Goal: Task Accomplishment & Management: Use online tool/utility

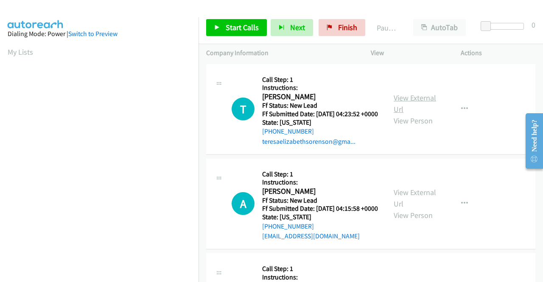
click at [420, 98] on link "View External Url" at bounding box center [415, 103] width 42 height 21
click at [406, 204] on link "View External Url" at bounding box center [415, 198] width 42 height 21
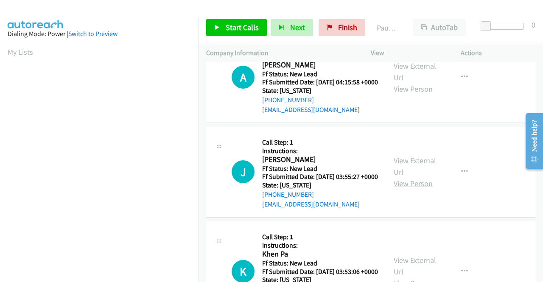
scroll to position [127, 0]
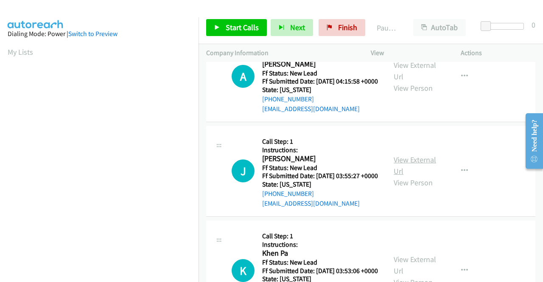
click at [423, 176] on link "View External Url" at bounding box center [415, 165] width 42 height 21
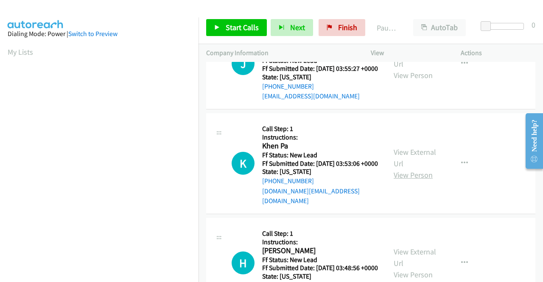
scroll to position [255, 0]
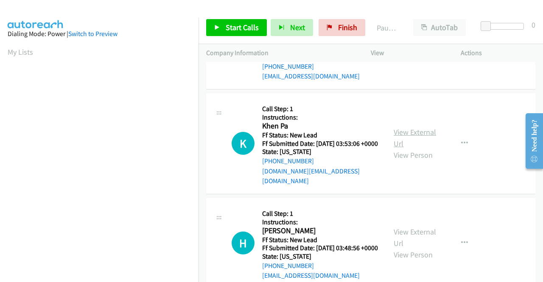
click at [405, 149] on link "View External Url" at bounding box center [415, 137] width 42 height 21
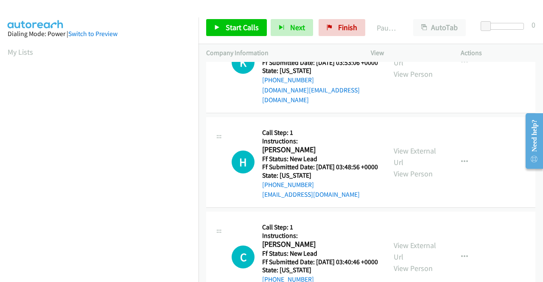
scroll to position [340, 0]
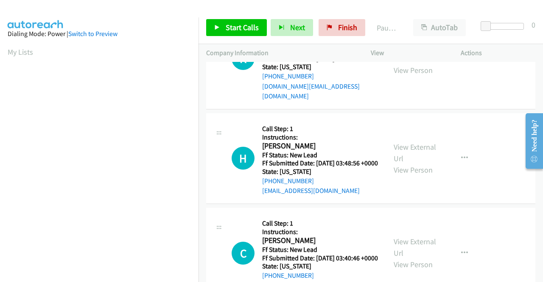
click at [408, 176] on div "View External Url View Person" at bounding box center [416, 158] width 44 height 34
click at [410, 163] on link "View External Url" at bounding box center [415, 152] width 42 height 21
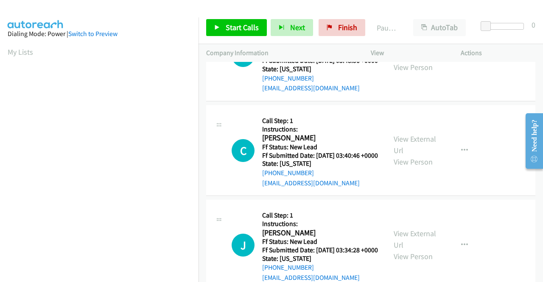
scroll to position [467, 0]
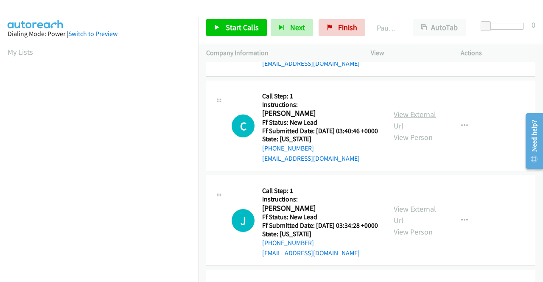
click at [399, 131] on link "View External Url" at bounding box center [415, 120] width 42 height 21
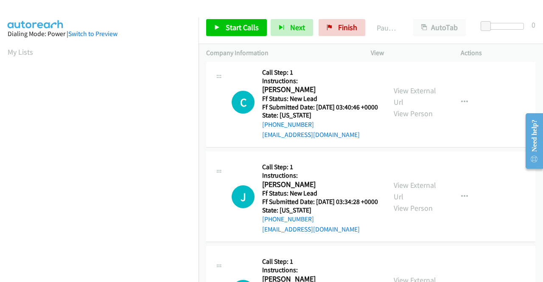
scroll to position [552, 0]
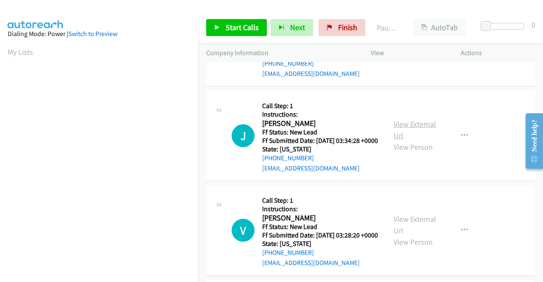
click at [407, 141] on link "View External Url" at bounding box center [415, 129] width 42 height 21
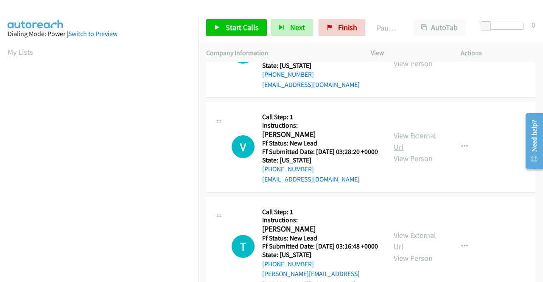
scroll to position [637, 0]
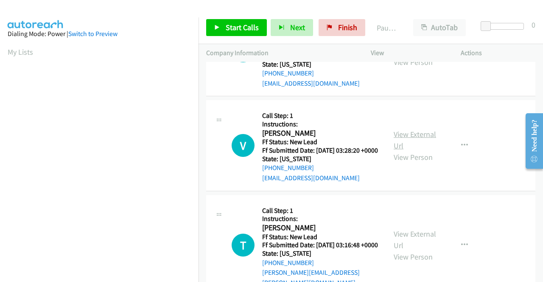
click at [422, 151] on link "View External Url" at bounding box center [415, 139] width 42 height 21
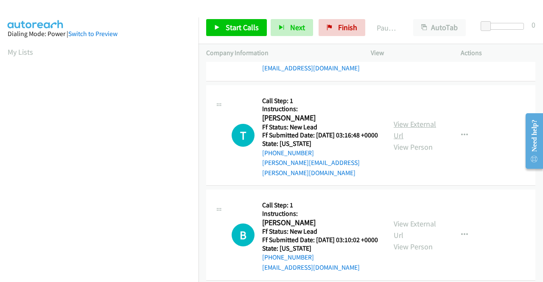
scroll to position [764, 0]
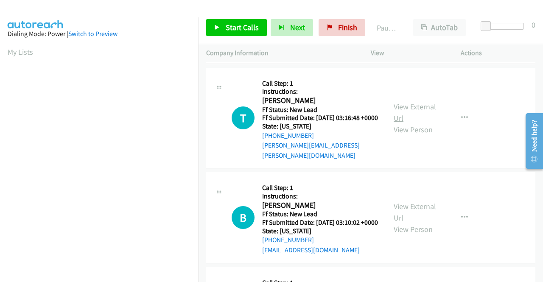
click at [402, 123] on link "View External Url" at bounding box center [415, 112] width 42 height 21
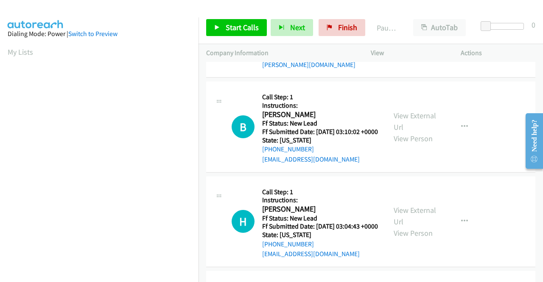
scroll to position [891, 0]
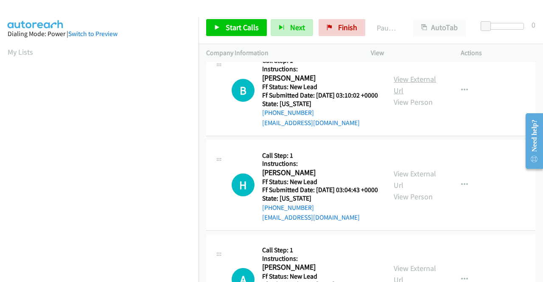
click at [422, 96] on link "View External Url" at bounding box center [415, 84] width 42 height 21
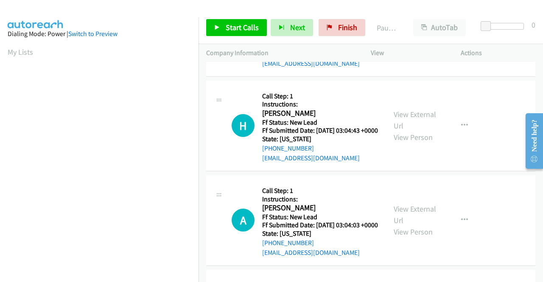
scroll to position [976, 0]
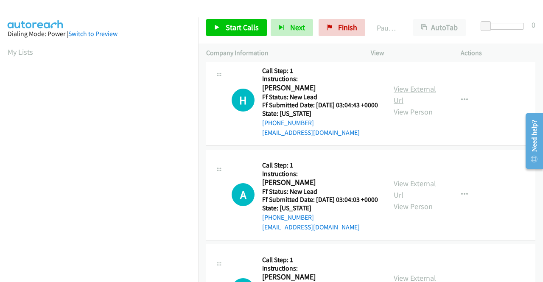
click at [398, 105] on link "View External Url" at bounding box center [415, 94] width 42 height 21
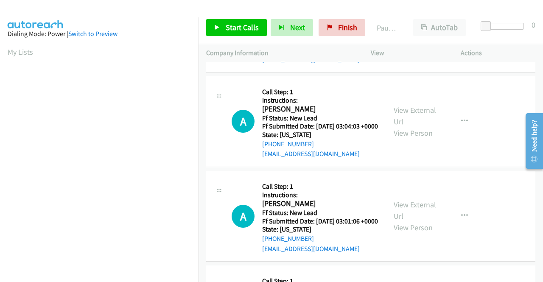
scroll to position [1061, 0]
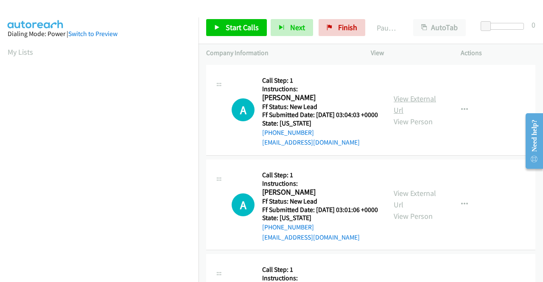
click at [404, 115] on link "View External Url" at bounding box center [415, 104] width 42 height 21
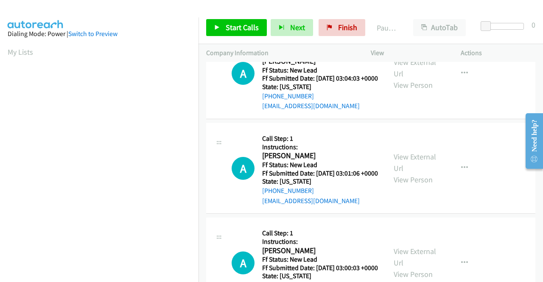
scroll to position [1146, 0]
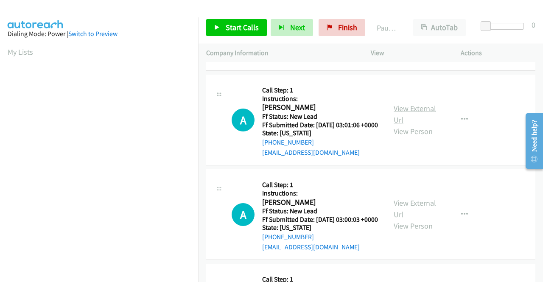
click at [419, 125] on link "View External Url" at bounding box center [415, 114] width 42 height 21
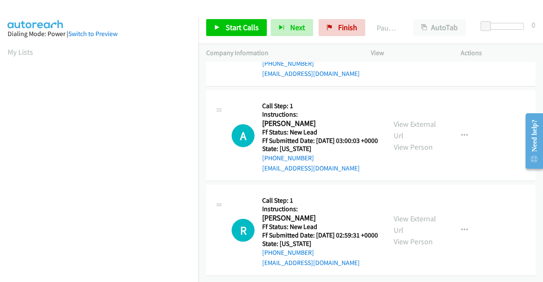
scroll to position [1274, 0]
click at [418, 141] on link "View External Url" at bounding box center [415, 129] width 42 height 21
click at [466, 144] on button "button" at bounding box center [464, 135] width 23 height 17
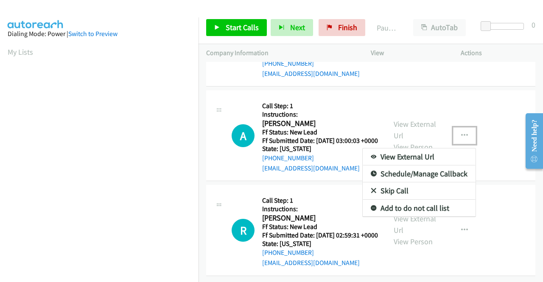
scroll to position [1274, 0]
click at [412, 200] on link "Skip Call" at bounding box center [419, 191] width 113 height 17
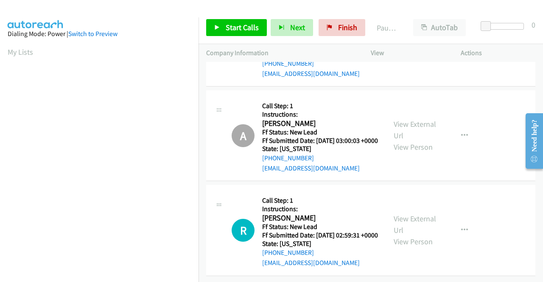
scroll to position [1335, 0]
click at [410, 214] on div "View External Url View Person" at bounding box center [416, 230] width 44 height 34
click at [412, 214] on link "View External Url" at bounding box center [415, 224] width 42 height 21
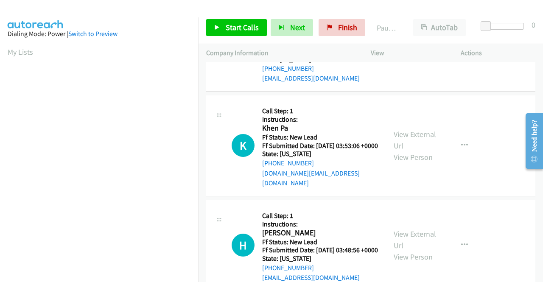
scroll to position [0, 0]
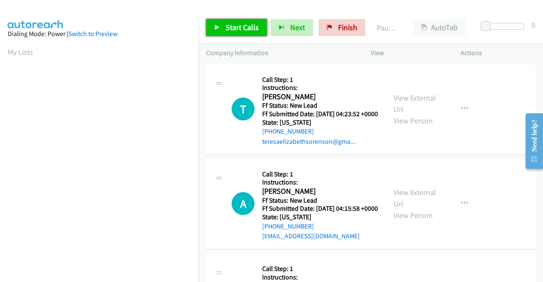
click at [245, 20] on link "Start Calls" at bounding box center [236, 27] width 61 height 17
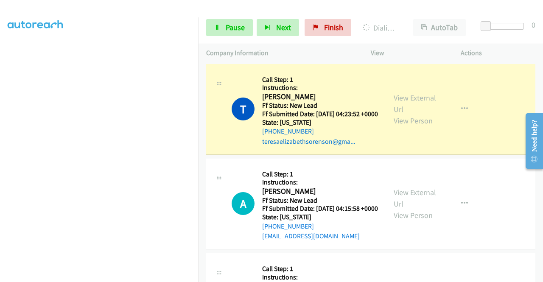
scroll to position [194, 0]
click at [228, 22] on span "Pause" at bounding box center [235, 27] width 19 height 10
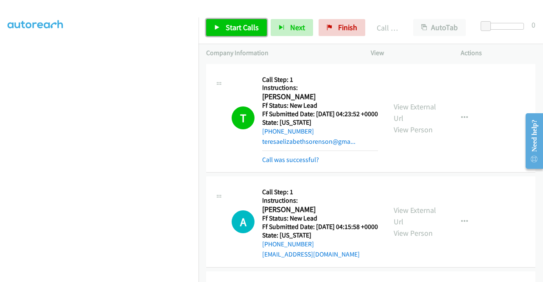
click at [236, 29] on span "Start Calls" at bounding box center [242, 27] width 33 height 10
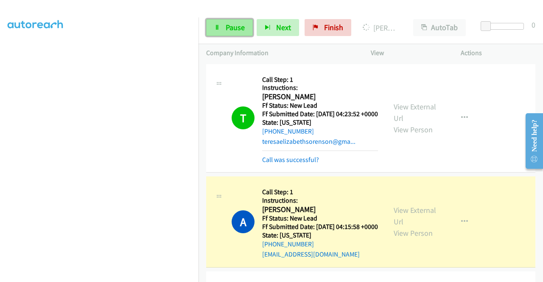
click at [248, 27] on link "Pause" at bounding box center [229, 27] width 47 height 17
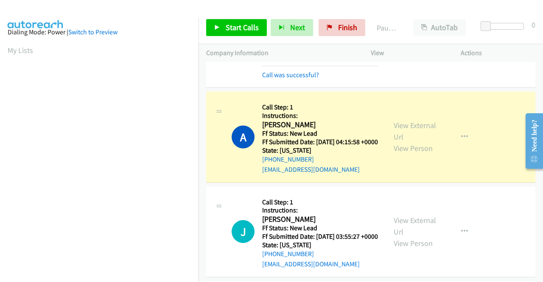
scroll to position [0, 0]
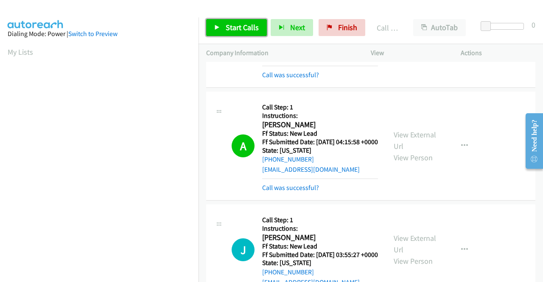
click at [244, 35] on link "Start Calls" at bounding box center [236, 27] width 61 height 17
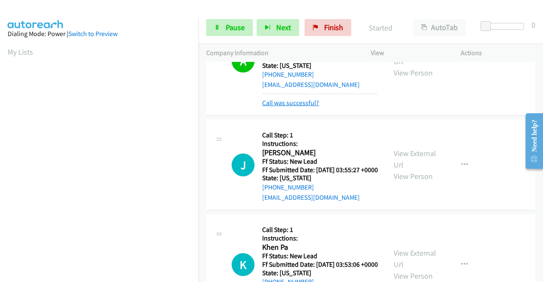
click at [294, 107] on link "Call was successful?" at bounding box center [290, 103] width 57 height 8
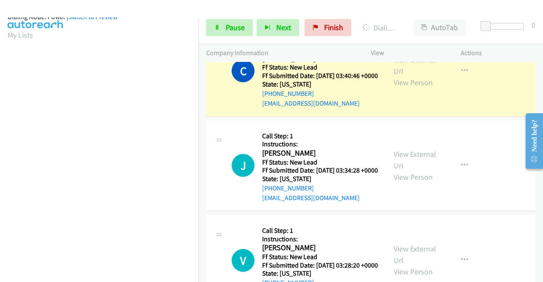
scroll to position [194, 0]
click at [219, 26] on icon at bounding box center [217, 28] width 6 height 6
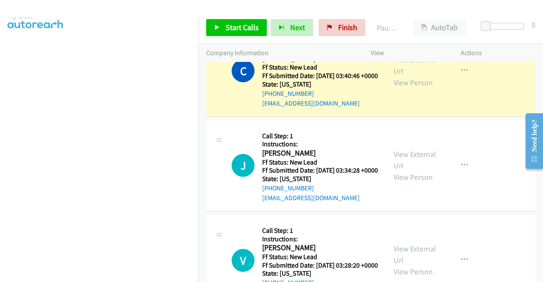
scroll to position [24, 0]
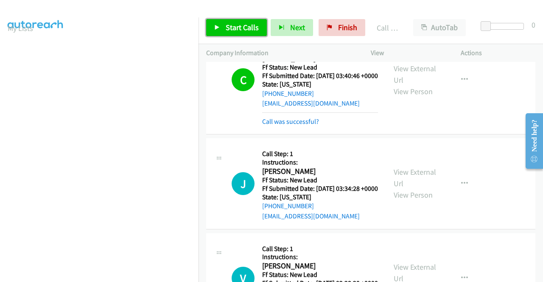
click at [224, 30] on link "Start Calls" at bounding box center [236, 27] width 61 height 17
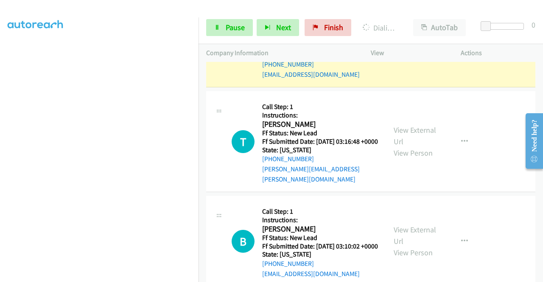
scroll to position [187, 0]
click at [226, 29] on span "Pause" at bounding box center [235, 27] width 19 height 10
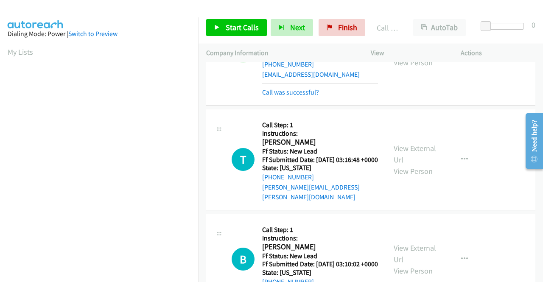
scroll to position [194, 0]
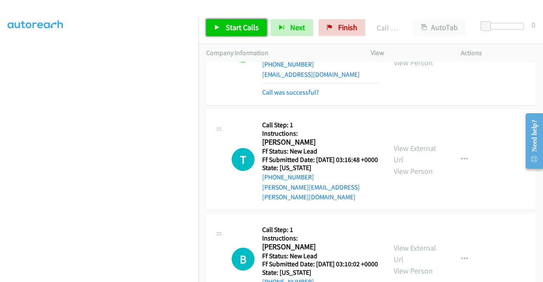
click at [233, 28] on span "Start Calls" at bounding box center [242, 27] width 33 height 10
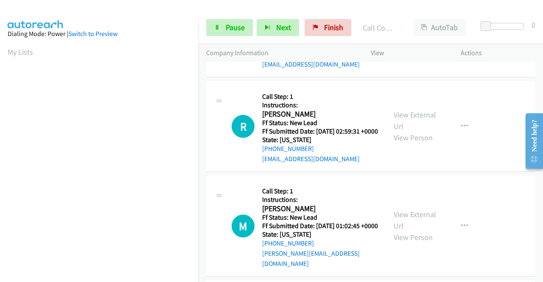
scroll to position [1546, 0]
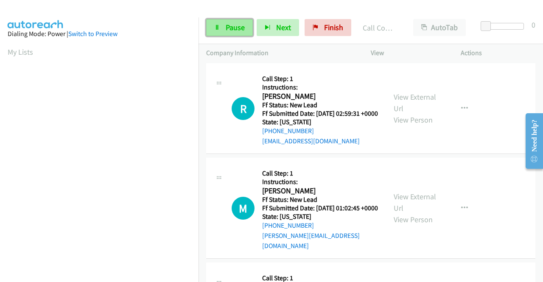
click at [230, 23] on span "Pause" at bounding box center [235, 27] width 19 height 10
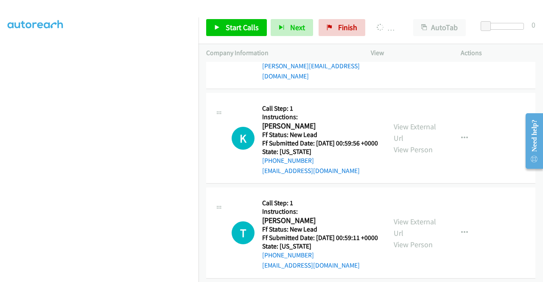
scroll to position [0, 0]
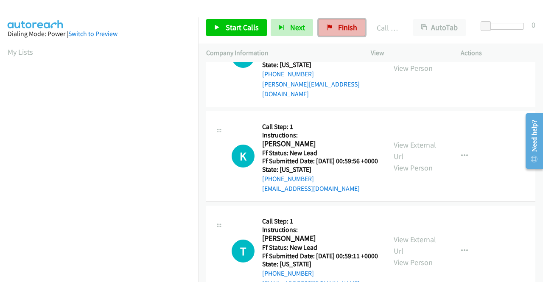
click at [338, 28] on span "Finish" at bounding box center [347, 27] width 19 height 10
click at [309, 42] on div "Start Calls Pause Next Finish Call Completed AutoTab AutoTab 0" at bounding box center [371, 27] width 345 height 33
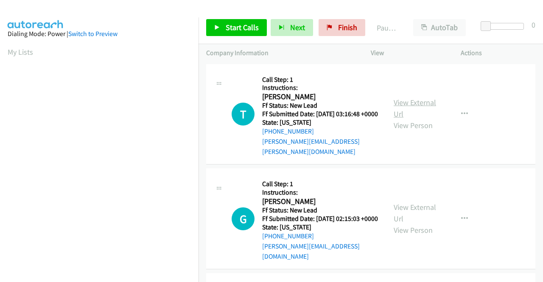
click at [405, 104] on link "View External Url" at bounding box center [415, 108] width 42 height 21
click at [426, 203] on link "View External Url" at bounding box center [415, 212] width 42 height 21
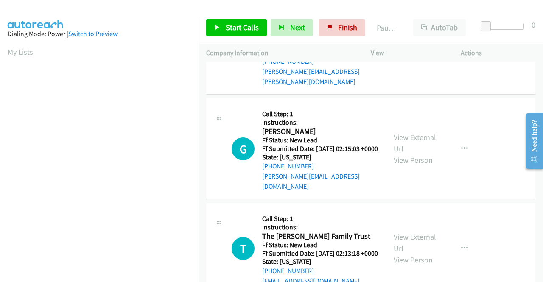
scroll to position [85, 0]
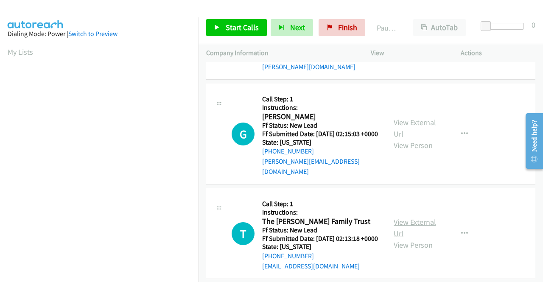
click at [405, 223] on link "View External Url" at bounding box center [415, 227] width 42 height 21
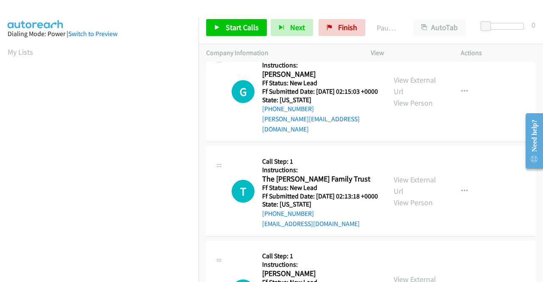
scroll to position [170, 0]
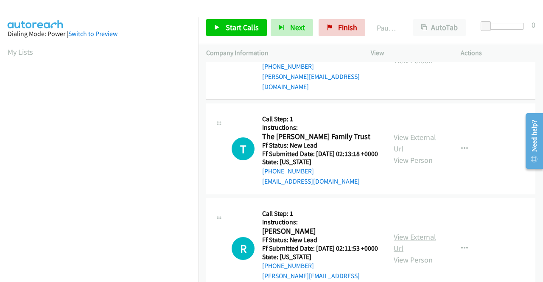
click at [414, 242] on link "View External Url" at bounding box center [415, 242] width 42 height 21
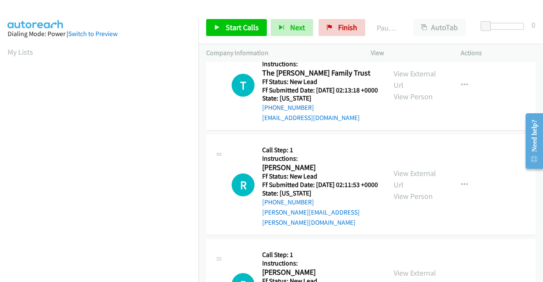
scroll to position [255, 0]
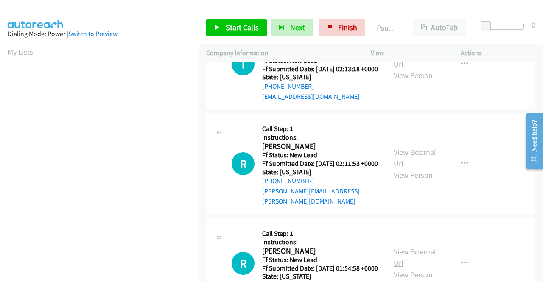
click at [414, 261] on link "View External Url" at bounding box center [415, 257] width 42 height 21
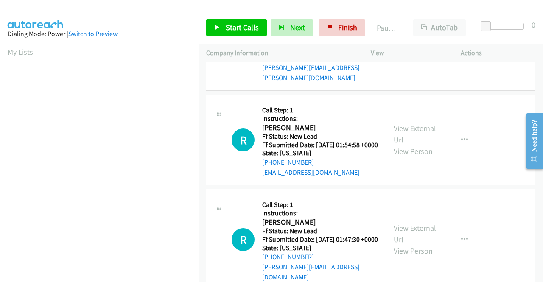
scroll to position [382, 0]
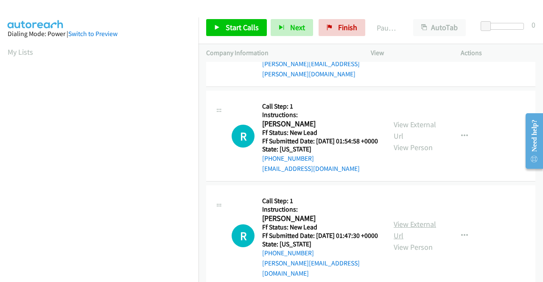
click at [422, 237] on link "View External Url" at bounding box center [415, 229] width 42 height 21
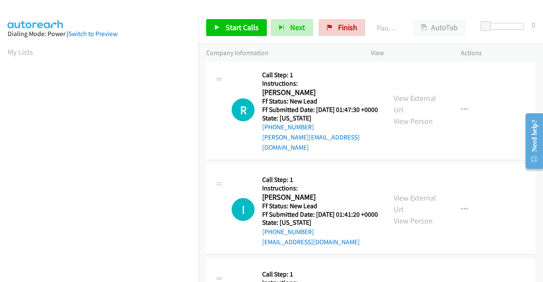
scroll to position [509, 0]
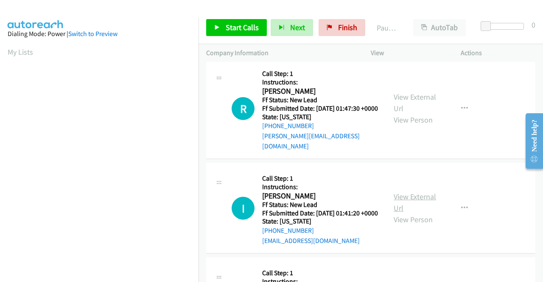
click at [408, 210] on link "View External Url" at bounding box center [415, 202] width 42 height 21
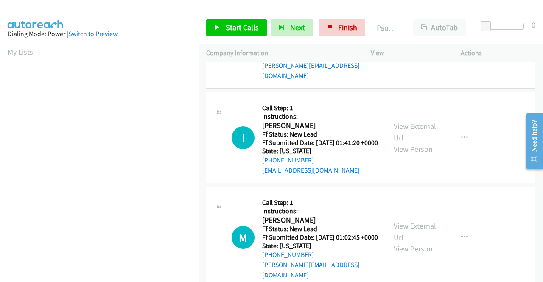
scroll to position [594, 0]
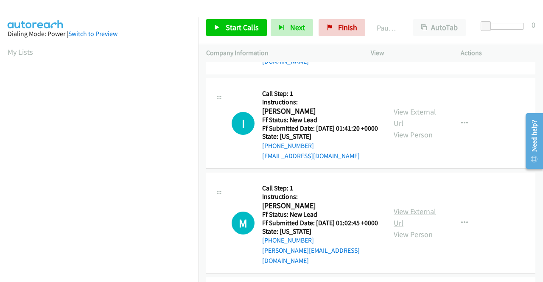
click at [406, 228] on link "View External Url" at bounding box center [415, 217] width 42 height 21
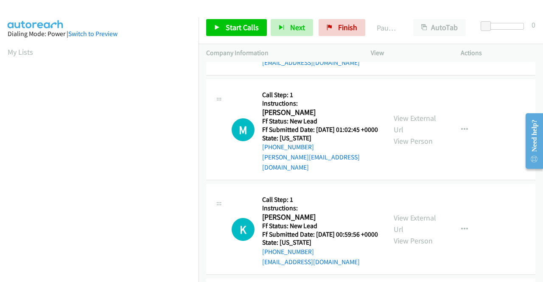
scroll to position [722, 0]
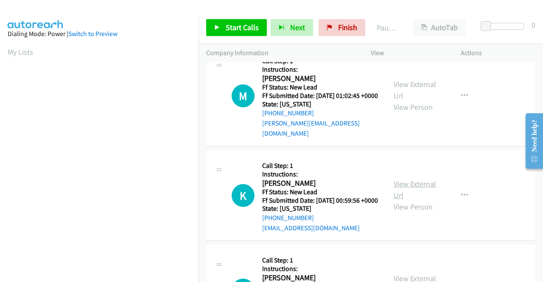
click at [424, 200] on link "View External Url" at bounding box center [415, 189] width 42 height 21
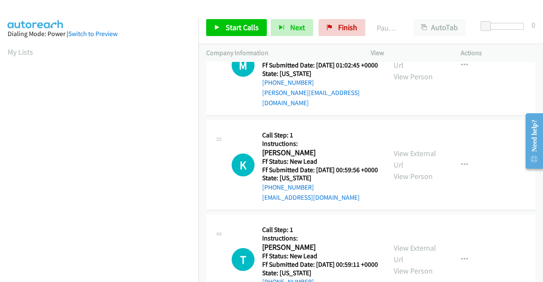
scroll to position [807, 0]
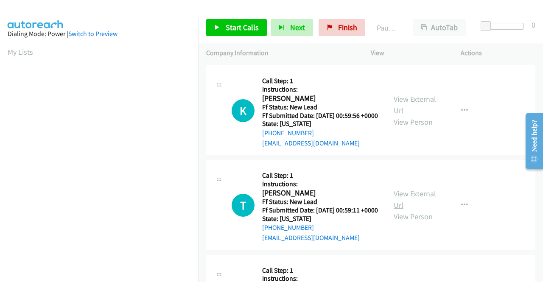
click at [408, 210] on link "View External Url" at bounding box center [415, 199] width 42 height 21
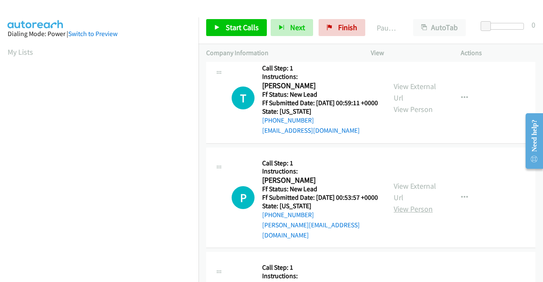
scroll to position [934, 0]
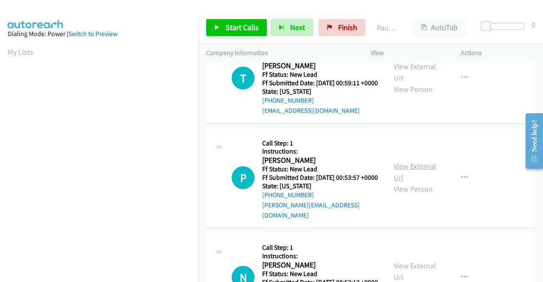
click at [406, 183] on link "View External Url" at bounding box center [415, 171] width 42 height 21
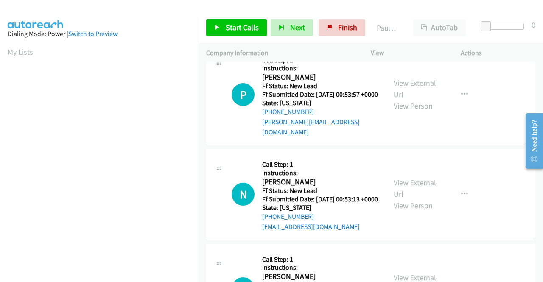
scroll to position [1019, 0]
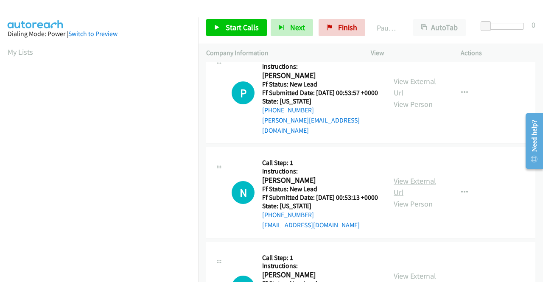
click at [407, 197] on link "View External Url" at bounding box center [415, 186] width 42 height 21
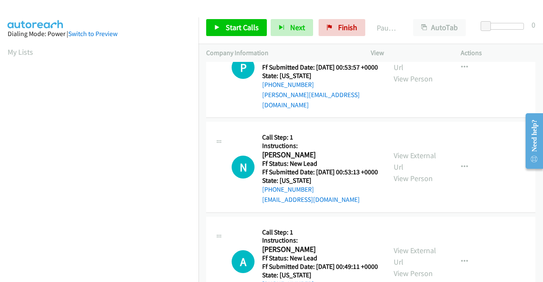
scroll to position [1104, 0]
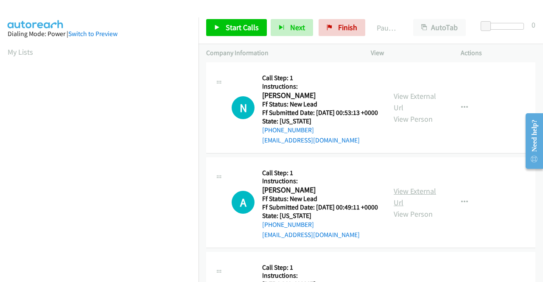
click at [400, 208] on link "View External Url" at bounding box center [415, 196] width 42 height 21
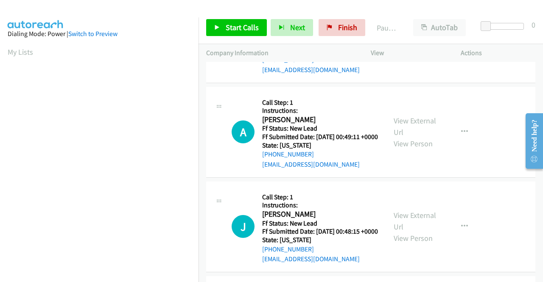
scroll to position [1189, 0]
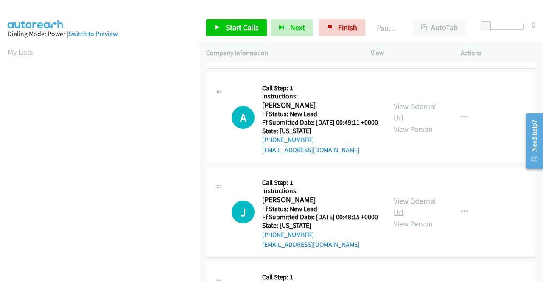
click at [411, 217] on link "View External Url" at bounding box center [415, 206] width 42 height 21
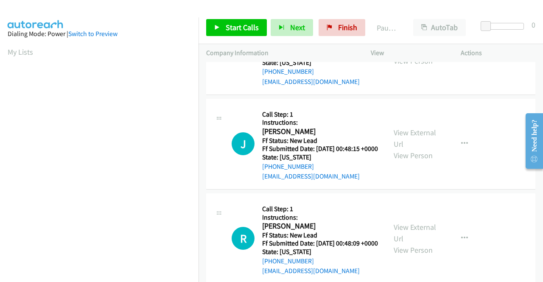
scroll to position [1274, 0]
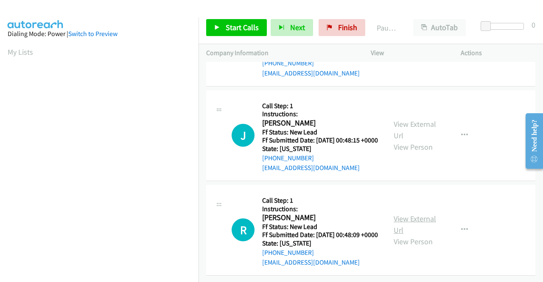
click at [409, 235] on link "View External Url" at bounding box center [415, 224] width 42 height 21
click at [241, 30] on span "Start Calls" at bounding box center [242, 27] width 33 height 10
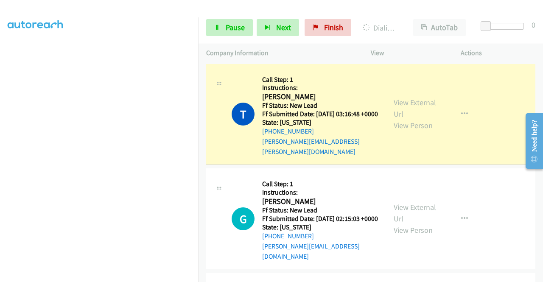
scroll to position [194, 0]
click at [220, 28] on link "Pause" at bounding box center [229, 27] width 47 height 17
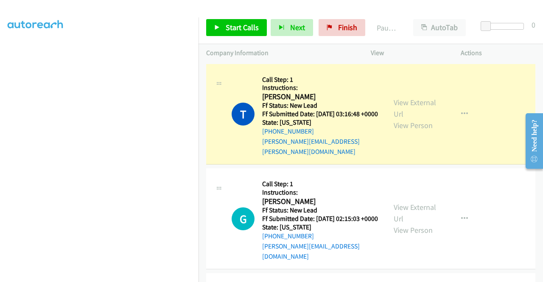
scroll to position [66, 0]
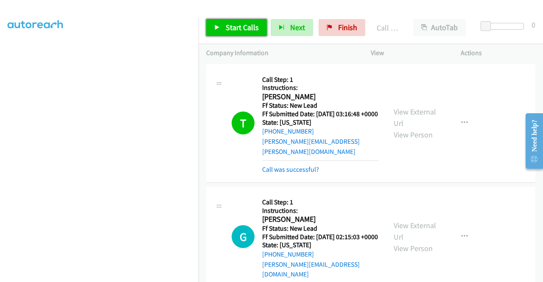
click at [251, 31] on span "Start Calls" at bounding box center [242, 27] width 33 height 10
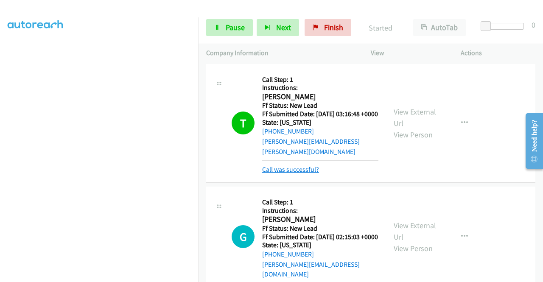
click at [309, 166] on link "Call was successful?" at bounding box center [290, 170] width 57 height 8
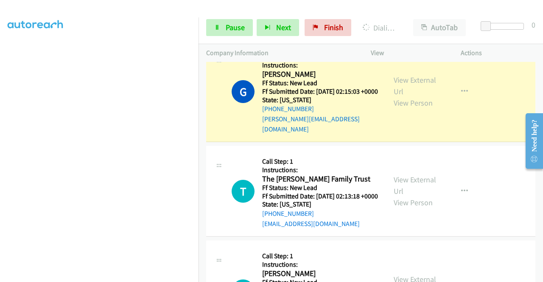
scroll to position [0, 0]
click at [237, 18] on div "Start Calls Pause Next Finish Dialing Garett Salzer AutoTab AutoTab 0" at bounding box center [371, 27] width 345 height 33
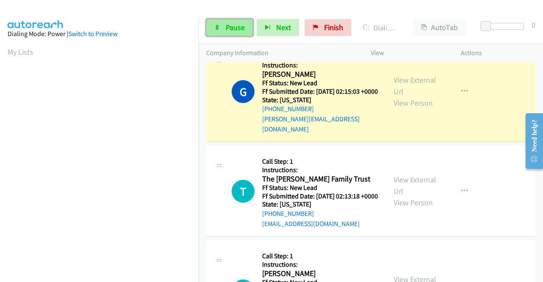
click at [233, 24] on span "Pause" at bounding box center [235, 27] width 19 height 10
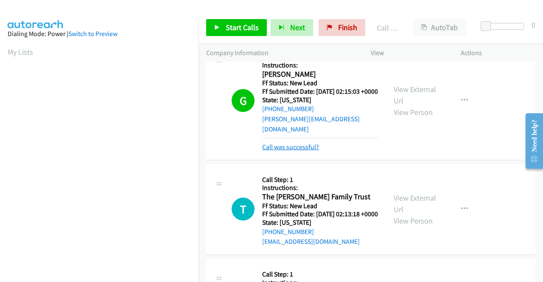
click at [280, 143] on link "Call was successful?" at bounding box center [290, 147] width 57 height 8
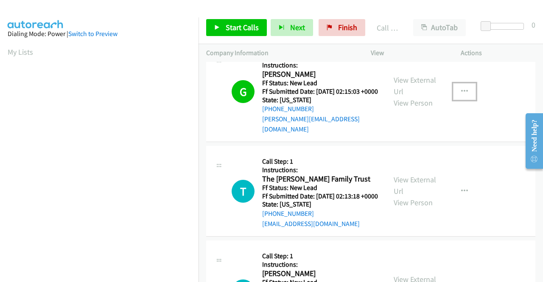
click at [461, 90] on icon "button" at bounding box center [464, 91] width 7 height 7
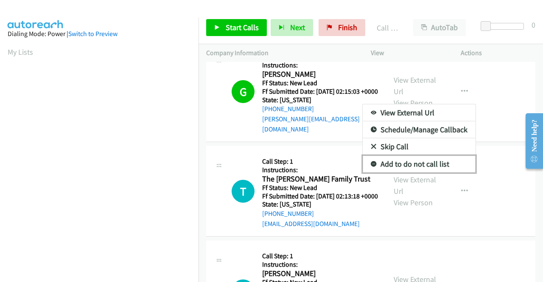
click at [425, 161] on link "Add to do not call list" at bounding box center [419, 164] width 113 height 17
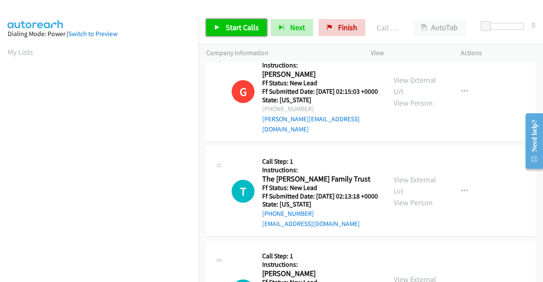
click at [247, 22] on span "Start Calls" at bounding box center [242, 27] width 33 height 10
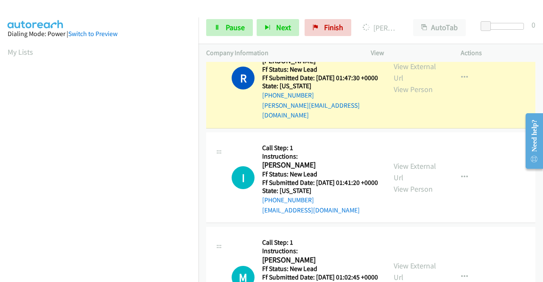
scroll to position [194, 0]
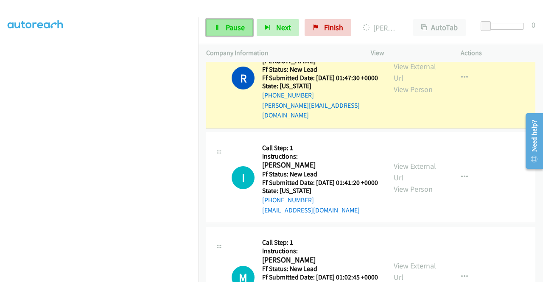
click at [223, 28] on link "Pause" at bounding box center [229, 27] width 47 height 17
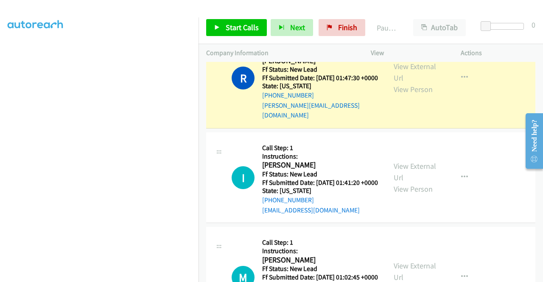
scroll to position [24, 0]
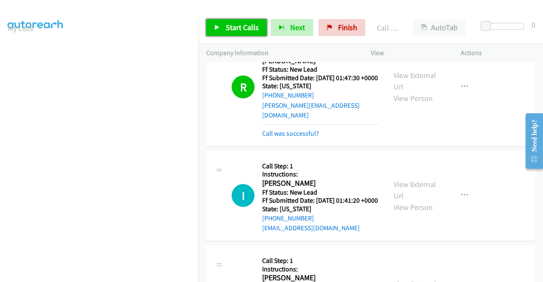
click at [228, 29] on span "Start Calls" at bounding box center [242, 27] width 33 height 10
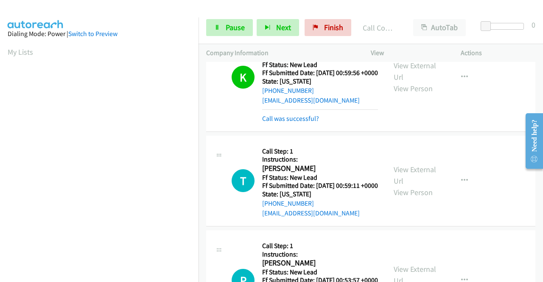
scroll to position [976, 0]
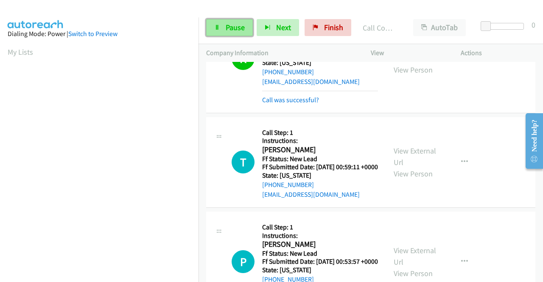
click at [233, 26] on span "Pause" at bounding box center [235, 27] width 19 height 10
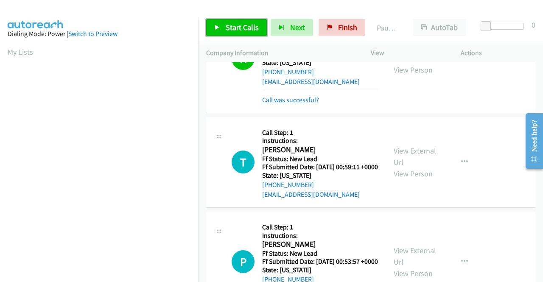
click at [233, 26] on span "Start Calls" at bounding box center [242, 27] width 33 height 10
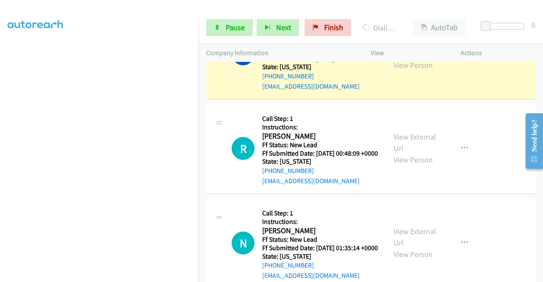
scroll to position [0, 0]
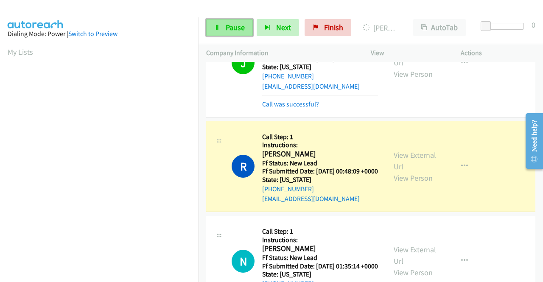
click at [230, 31] on span "Pause" at bounding box center [235, 27] width 19 height 10
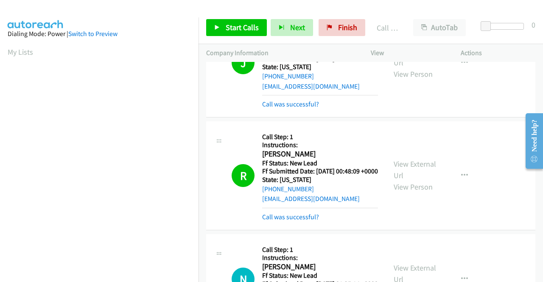
click at [338, 37] on div "Start Calls Pause Next Finish Call Completed AutoTab AutoTab 0" at bounding box center [371, 27] width 345 height 33
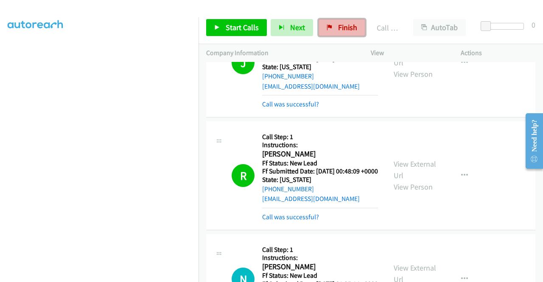
click at [339, 31] on span "Finish" at bounding box center [347, 27] width 19 height 10
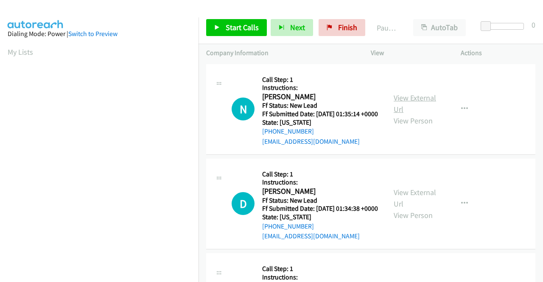
click at [425, 101] on link "View External Url" at bounding box center [415, 103] width 42 height 21
click at [412, 207] on link "View External Url" at bounding box center [415, 198] width 42 height 21
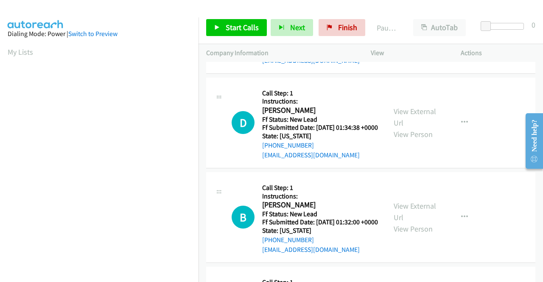
scroll to position [85, 0]
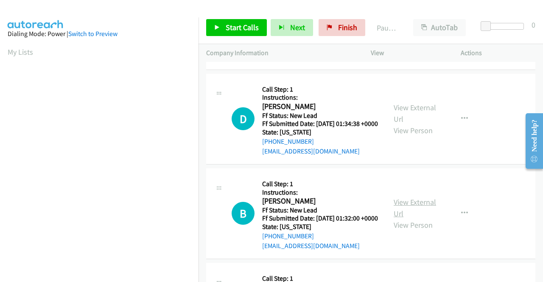
click at [411, 219] on link "View External Url" at bounding box center [415, 207] width 42 height 21
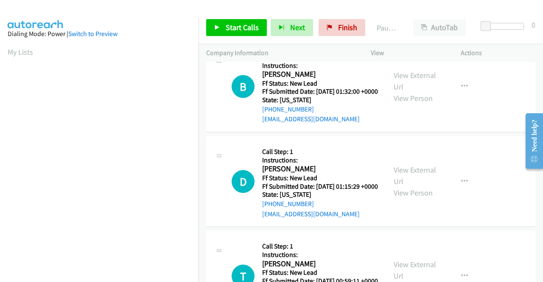
scroll to position [212, 0]
click at [422, 186] on link "View External Url" at bounding box center [415, 175] width 42 height 21
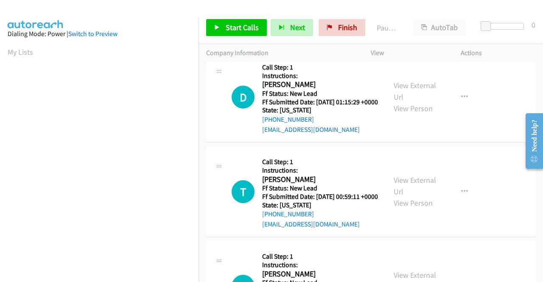
scroll to position [297, 0]
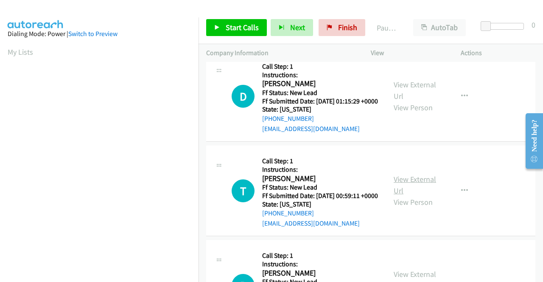
click at [403, 196] on link "View External Url" at bounding box center [415, 184] width 42 height 21
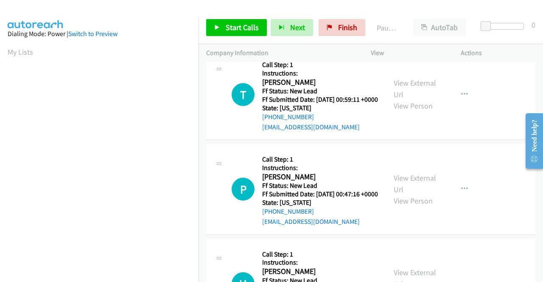
scroll to position [425, 0]
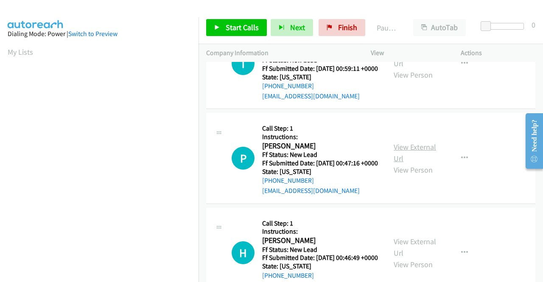
click at [425, 163] on link "View External Url" at bounding box center [415, 152] width 42 height 21
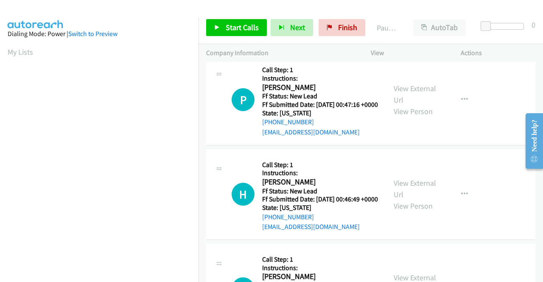
scroll to position [509, 0]
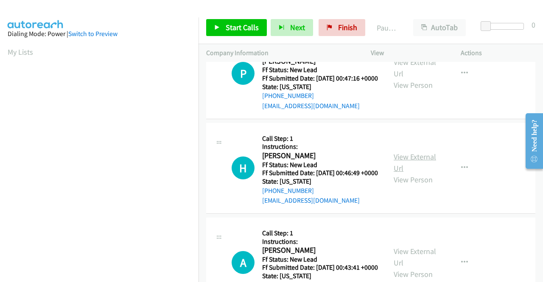
click at [427, 173] on link "View External Url" at bounding box center [415, 162] width 42 height 21
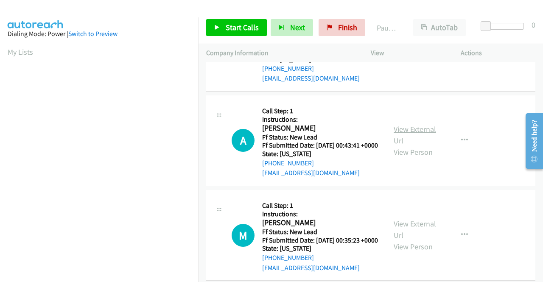
scroll to position [637, 0]
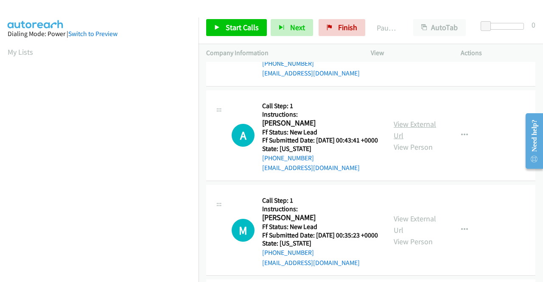
click at [407, 141] on link "View External Url" at bounding box center [415, 129] width 42 height 21
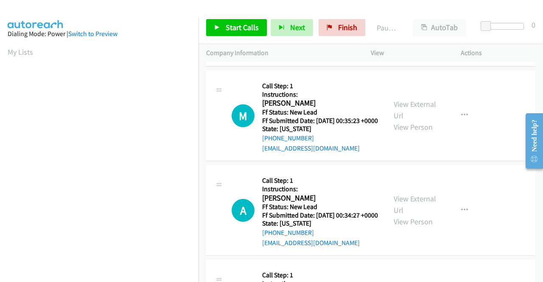
scroll to position [764, 0]
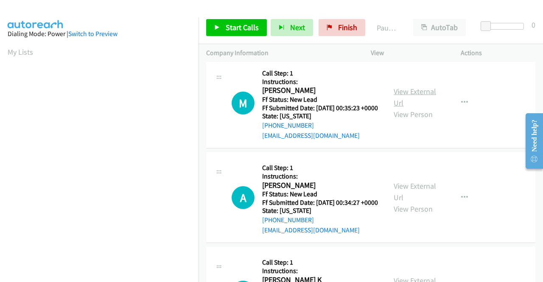
click at [415, 120] on div "View External Url View Person" at bounding box center [416, 103] width 44 height 34
click at [415, 108] on link "View External Url" at bounding box center [415, 97] width 42 height 21
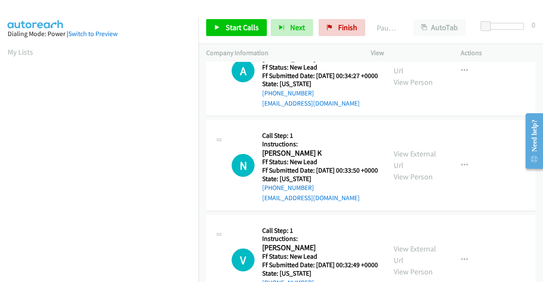
scroll to position [891, 0]
click at [417, 75] on link "View External Url" at bounding box center [415, 64] width 42 height 21
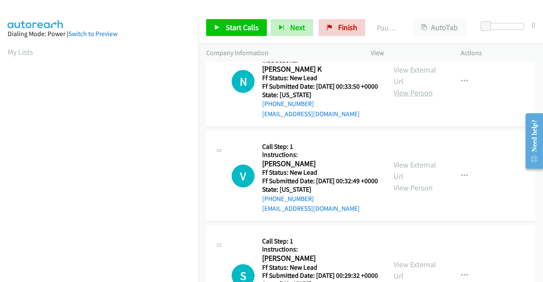
scroll to position [976, 0]
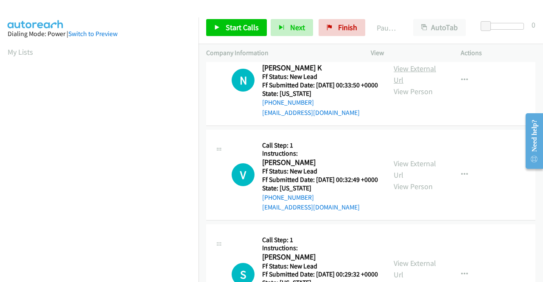
click at [409, 85] on link "View External Url" at bounding box center [415, 74] width 42 height 21
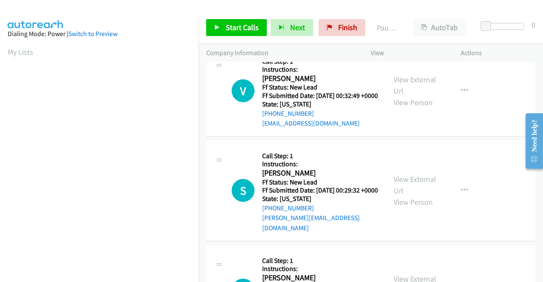
scroll to position [1061, 0]
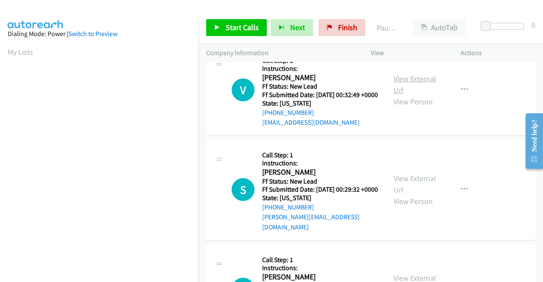
click at [406, 95] on link "View External Url" at bounding box center [415, 84] width 42 height 21
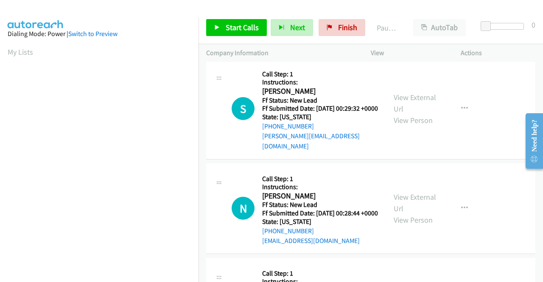
scroll to position [1146, 0]
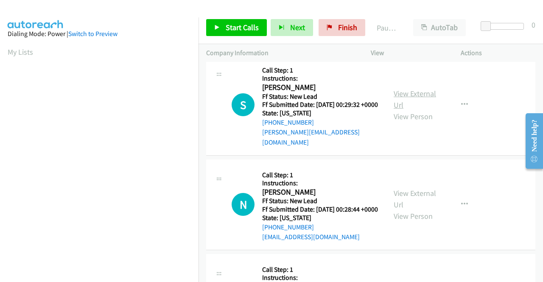
click at [412, 110] on link "View External Url" at bounding box center [415, 99] width 42 height 21
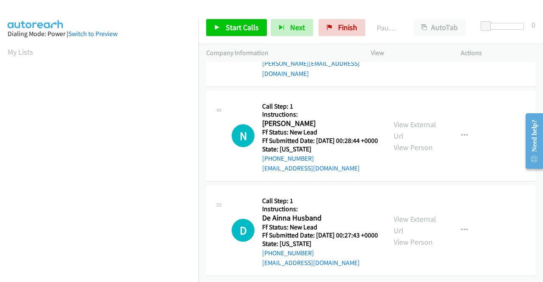
scroll to position [1231, 0]
click at [422, 141] on link "View External Url" at bounding box center [415, 130] width 42 height 21
click at [411, 228] on link "View External Url" at bounding box center [415, 224] width 42 height 21
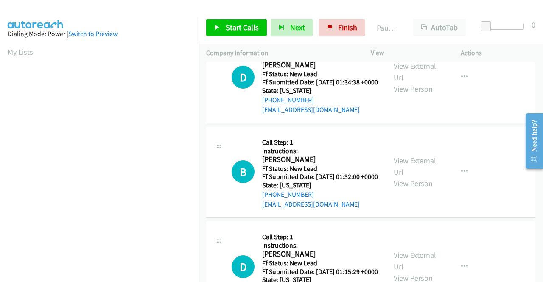
scroll to position [0, 0]
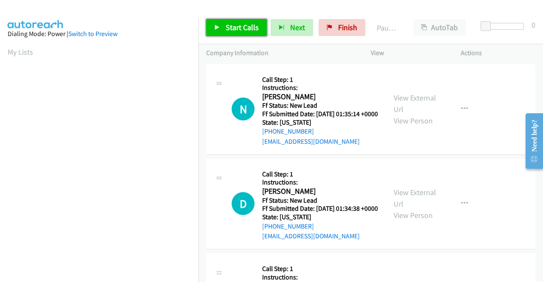
click at [245, 32] on link "Start Calls" at bounding box center [236, 27] width 61 height 17
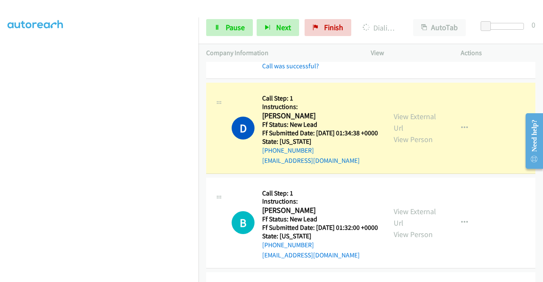
scroll to position [136, 0]
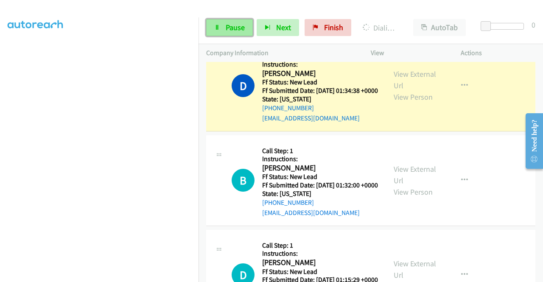
click at [219, 25] on icon at bounding box center [217, 28] width 6 height 6
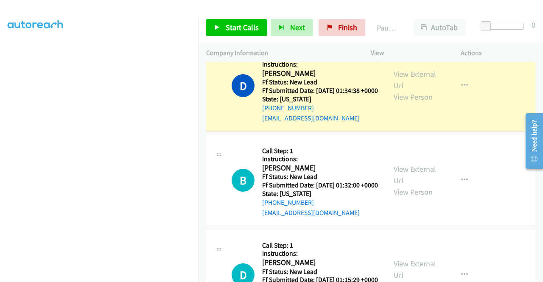
scroll to position [66, 0]
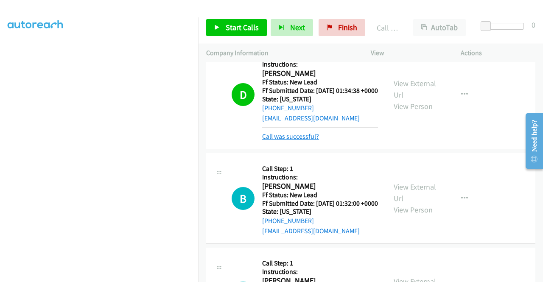
click at [290, 141] on link "Call was successful?" at bounding box center [290, 136] width 57 height 8
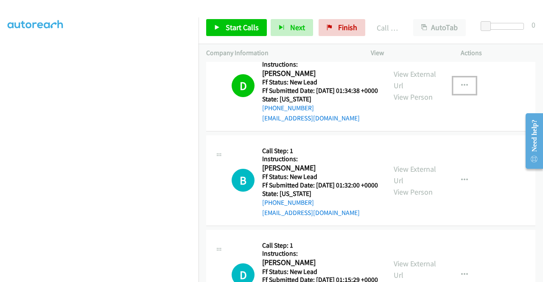
click at [461, 89] on icon "button" at bounding box center [464, 85] width 7 height 7
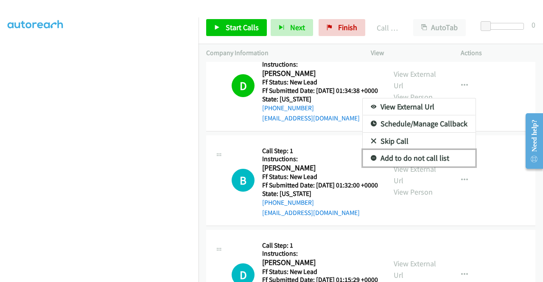
click at [415, 167] on link "Add to do not call list" at bounding box center [419, 158] width 113 height 17
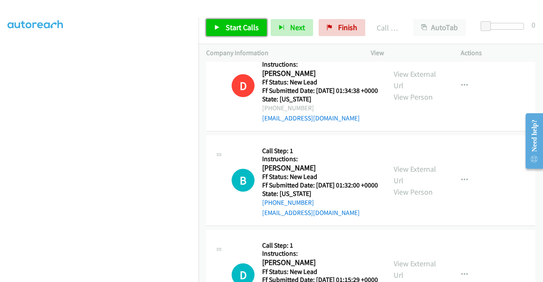
click at [234, 29] on span "Start Calls" at bounding box center [242, 27] width 33 height 10
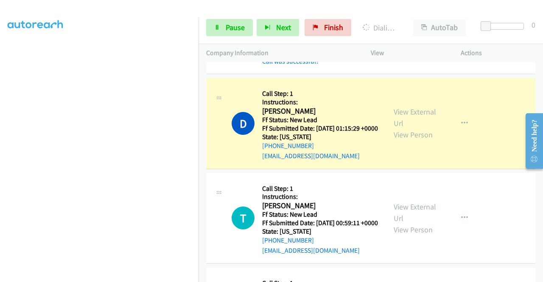
scroll to position [194, 0]
click at [234, 30] on span "Pause" at bounding box center [235, 27] width 19 height 10
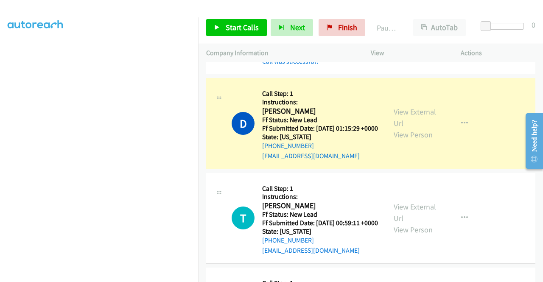
scroll to position [0, 0]
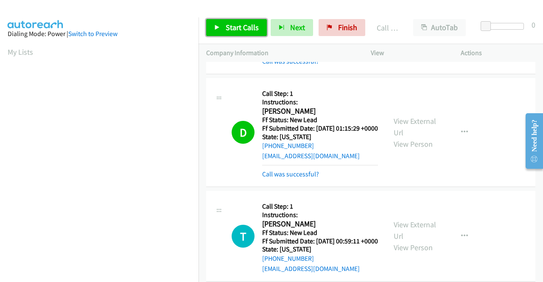
click at [243, 28] on span "Start Calls" at bounding box center [242, 27] width 33 height 10
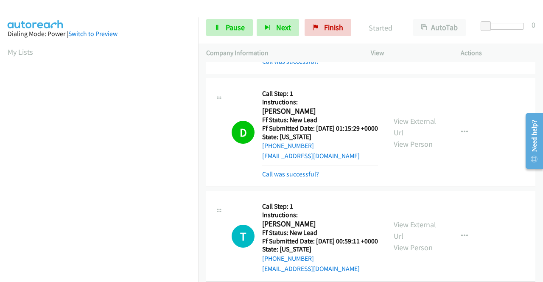
scroll to position [349, 0]
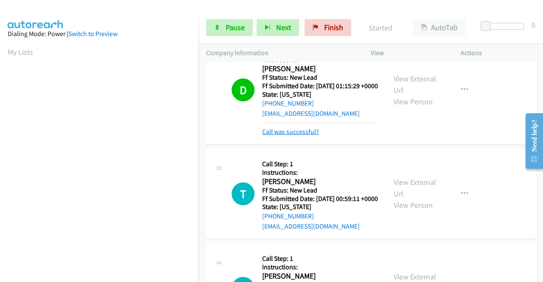
click at [301, 136] on link "Call was successful?" at bounding box center [290, 132] width 57 height 8
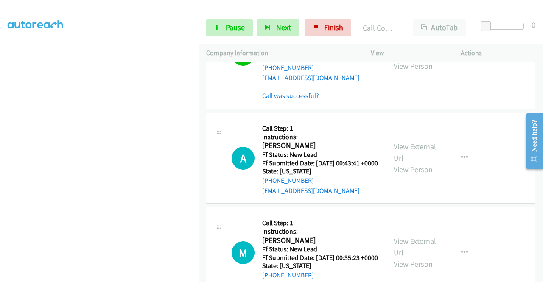
scroll to position [740, 0]
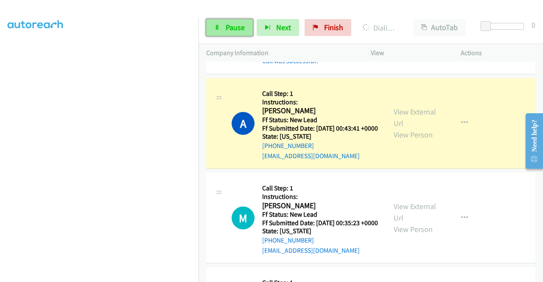
click at [219, 29] on icon at bounding box center [217, 28] width 6 height 6
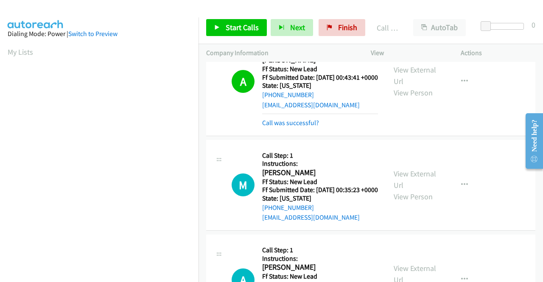
scroll to position [867, 0]
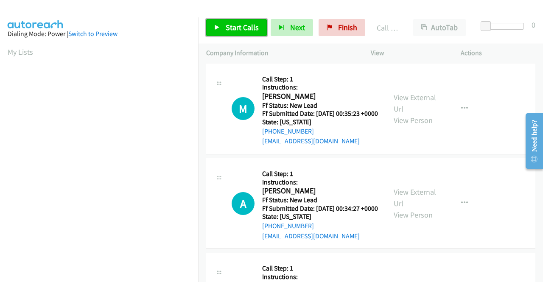
click at [235, 28] on span "Start Calls" at bounding box center [242, 27] width 33 height 10
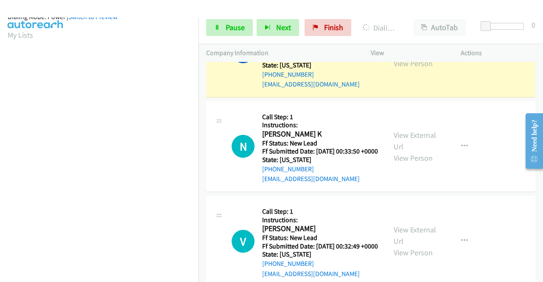
scroll to position [194, 0]
click at [232, 27] on span "Pause" at bounding box center [235, 27] width 19 height 10
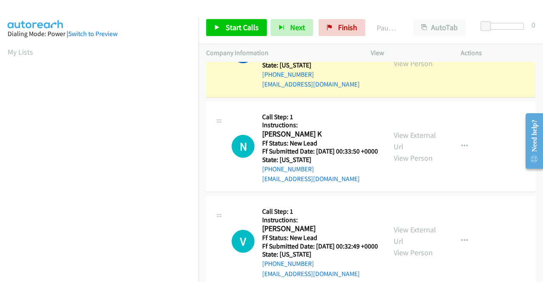
scroll to position [0, 0]
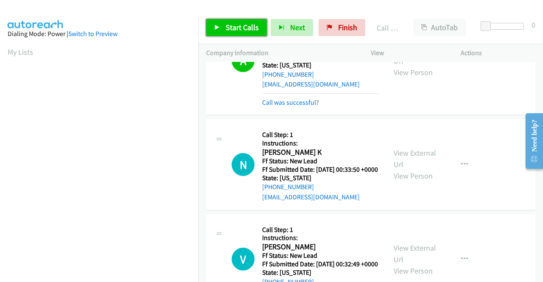
click at [228, 33] on link "Start Calls" at bounding box center [236, 27] width 61 height 17
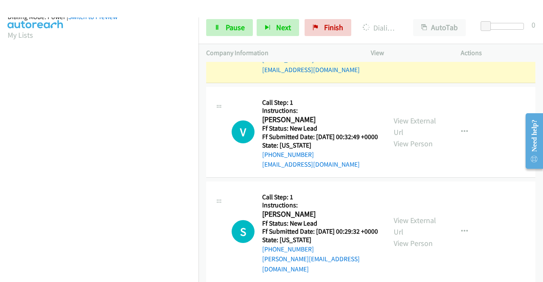
scroll to position [194, 0]
click at [228, 22] on link "Pause" at bounding box center [229, 27] width 47 height 17
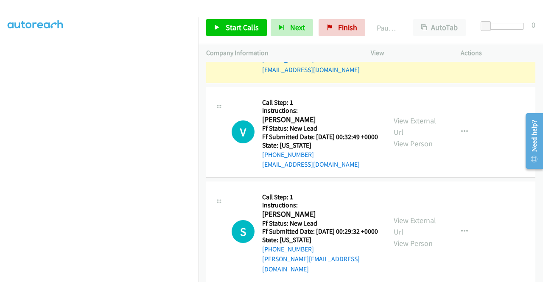
scroll to position [0, 0]
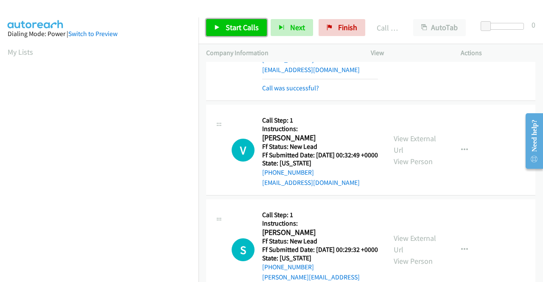
click at [235, 30] on span "Start Calls" at bounding box center [242, 27] width 33 height 10
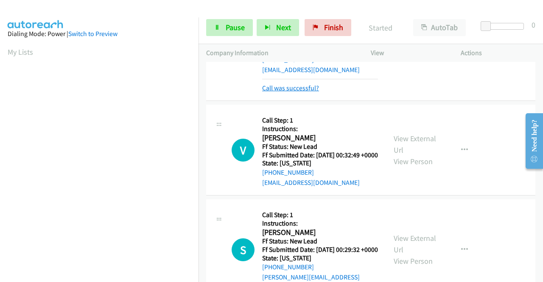
click at [301, 92] on link "Call was successful?" at bounding box center [290, 88] width 57 height 8
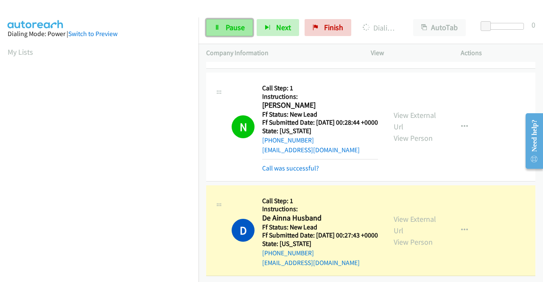
click at [228, 25] on span "Pause" at bounding box center [235, 27] width 19 height 10
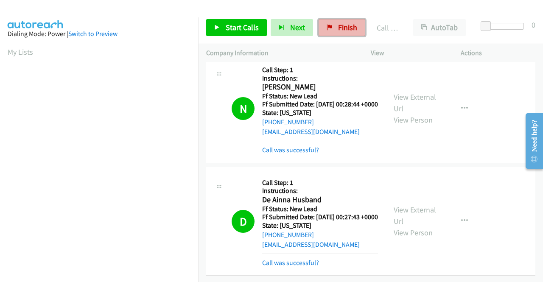
click at [328, 22] on link "Finish" at bounding box center [342, 27] width 47 height 17
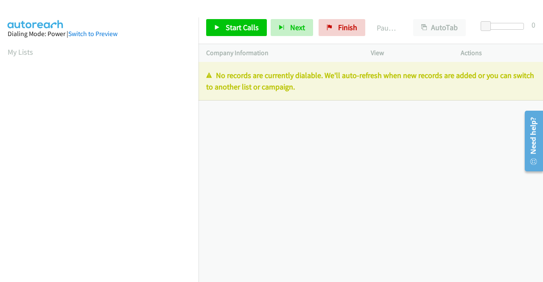
drag, startPoint x: 320, startPoint y: 90, endPoint x: 200, endPoint y: 77, distance: 120.9
click at [200, 77] on div "No records are currently dialable. We'll auto-refresh when new records are adde…" at bounding box center [371, 81] width 345 height 39
copy p "No records are currently dialable. We'll auto-refresh when new records are adde…"
drag, startPoint x: 346, startPoint y: 24, endPoint x: 310, endPoint y: 20, distance: 36.3
click at [346, 24] on span "Finish" at bounding box center [347, 27] width 19 height 10
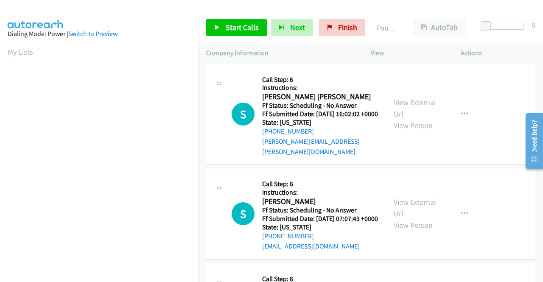
click at [404, 96] on div "View External Url View Person View External Url Email Schedule/Manage Callback …" at bounding box center [435, 114] width 98 height 85
click at [404, 97] on div "View External Url View Person" at bounding box center [416, 114] width 44 height 34
click at [400, 102] on link "View External Url" at bounding box center [415, 108] width 42 height 21
click at [429, 207] on link "View External Url" at bounding box center [415, 207] width 42 height 21
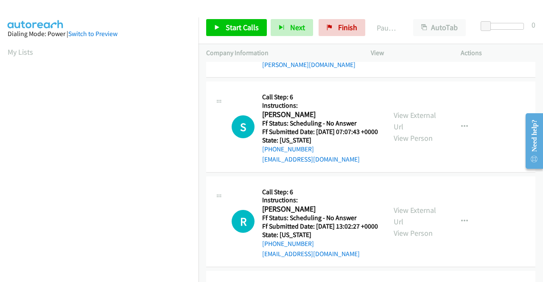
scroll to position [127, 0]
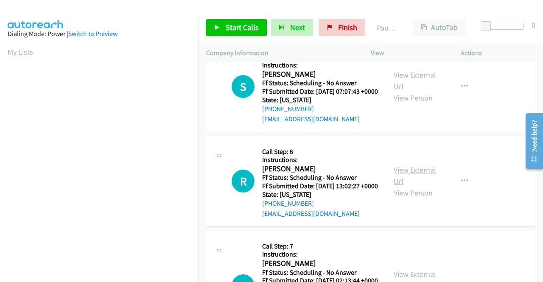
click at [394, 180] on link "View External Url" at bounding box center [415, 175] width 42 height 21
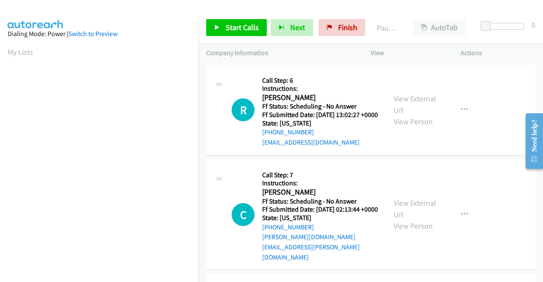
scroll to position [212, 0]
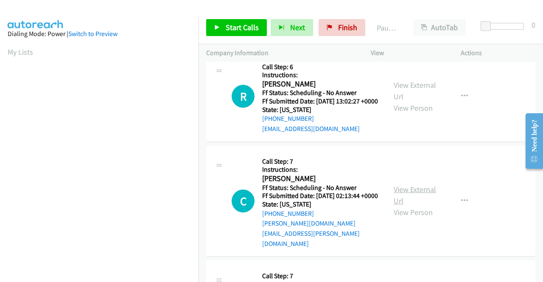
click at [424, 203] on link "View External Url" at bounding box center [415, 195] width 42 height 21
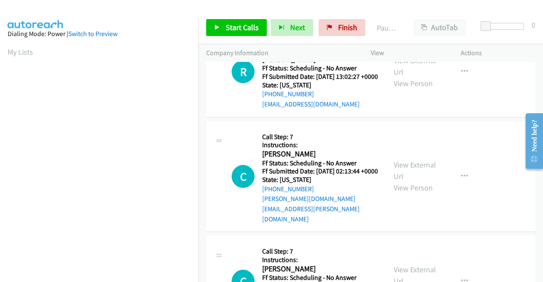
scroll to position [297, 0]
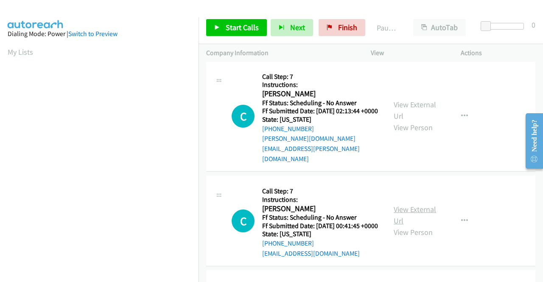
click at [412, 218] on link "View External Url" at bounding box center [415, 215] width 42 height 21
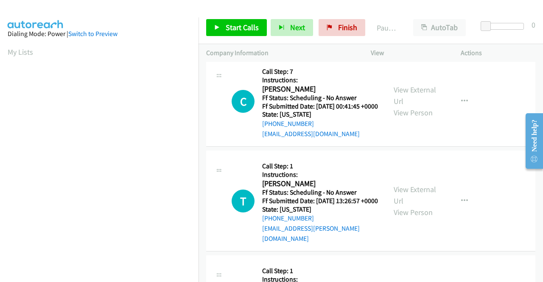
scroll to position [425, 0]
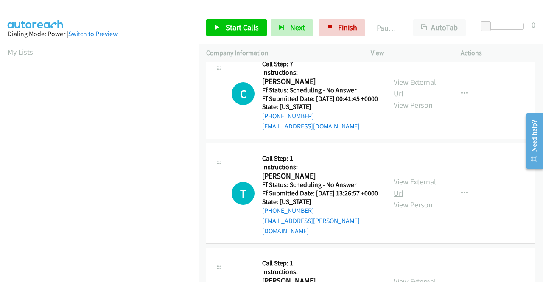
click at [407, 192] on link "View External Url" at bounding box center [415, 187] width 42 height 21
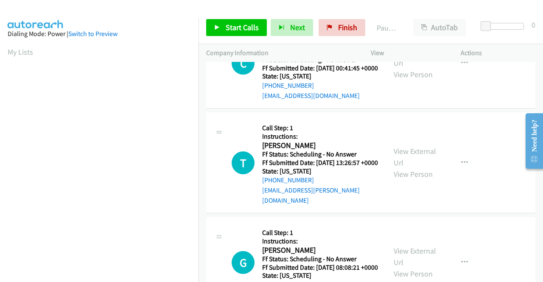
scroll to position [509, 0]
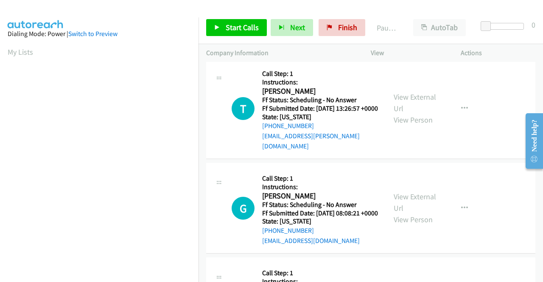
click at [414, 218] on div "View External Url View Person" at bounding box center [416, 208] width 44 height 34
click at [417, 212] on link "View External Url" at bounding box center [415, 202] width 42 height 21
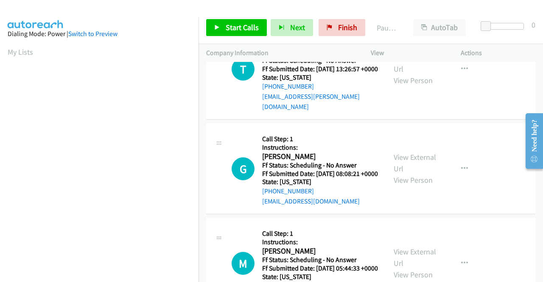
scroll to position [594, 0]
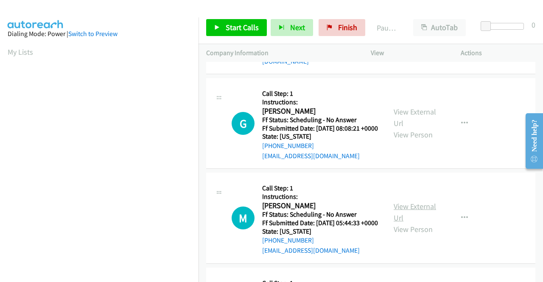
click at [423, 223] on link "View External Url" at bounding box center [415, 212] width 42 height 21
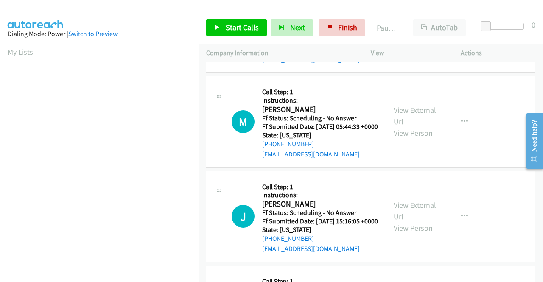
scroll to position [722, 0]
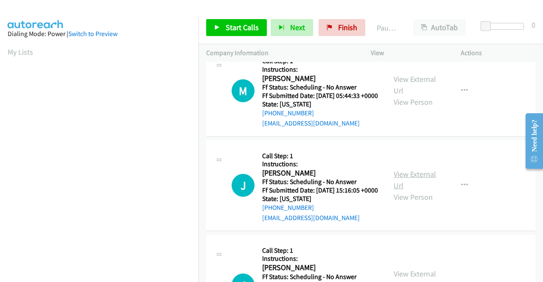
click at [413, 191] on link "View External Url" at bounding box center [415, 179] width 42 height 21
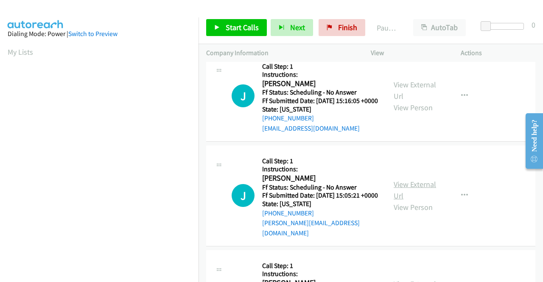
scroll to position [849, 0]
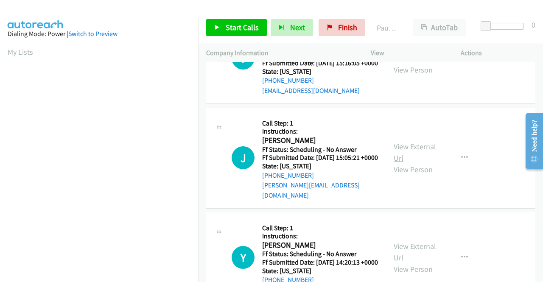
click at [409, 163] on link "View External Url" at bounding box center [415, 152] width 42 height 21
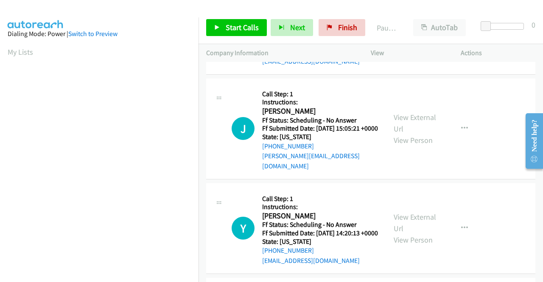
scroll to position [891, 0]
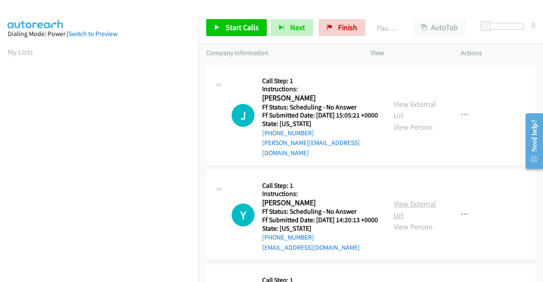
click at [413, 220] on link "View External Url" at bounding box center [415, 209] width 42 height 21
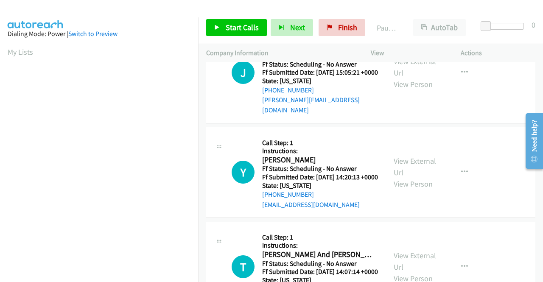
scroll to position [1019, 0]
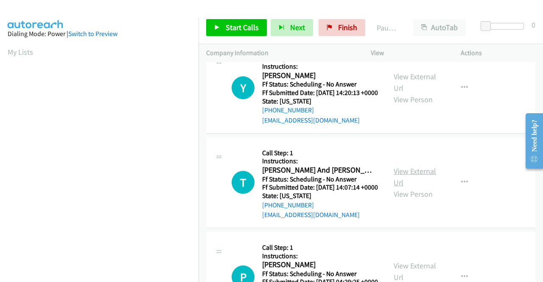
click at [419, 188] on link "View External Url" at bounding box center [415, 176] width 42 height 21
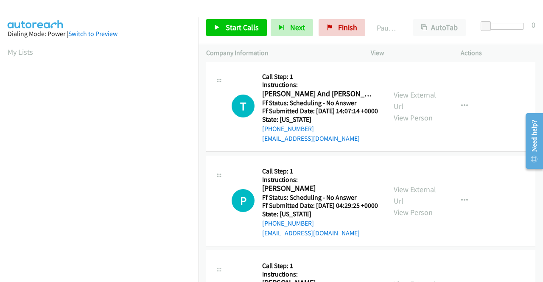
scroll to position [1104, 0]
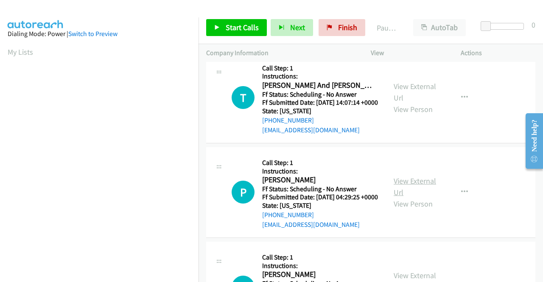
click at [413, 197] on link "View External Url" at bounding box center [415, 186] width 42 height 21
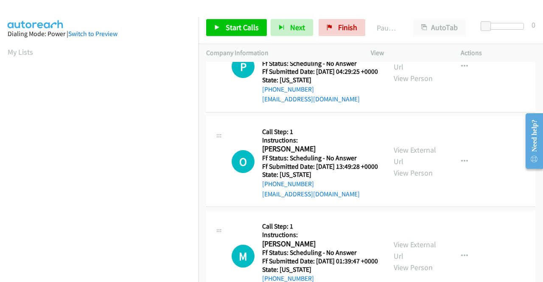
scroll to position [1231, 0]
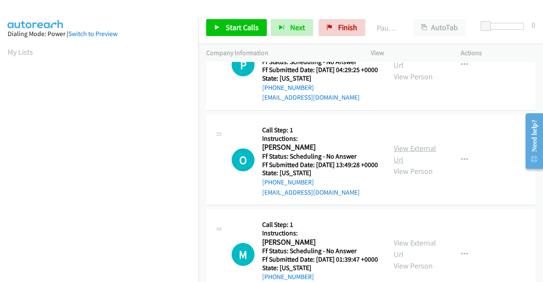
click at [413, 165] on link "View External Url" at bounding box center [415, 153] width 42 height 21
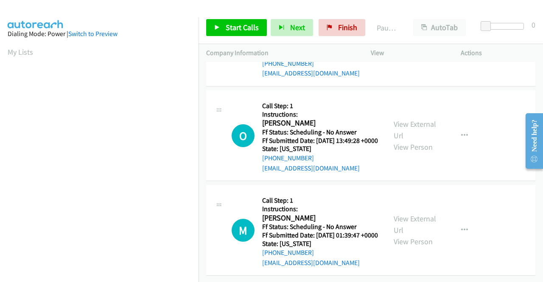
scroll to position [1335, 0]
click at [426, 214] on link "View External Url" at bounding box center [415, 224] width 42 height 21
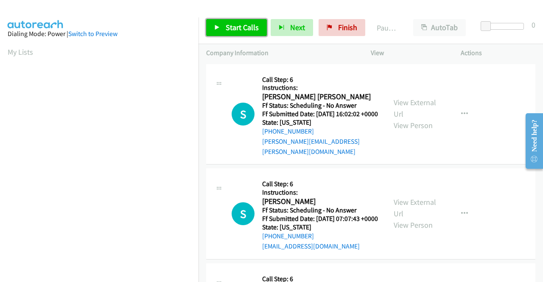
click at [233, 27] on span "Start Calls" at bounding box center [242, 27] width 33 height 10
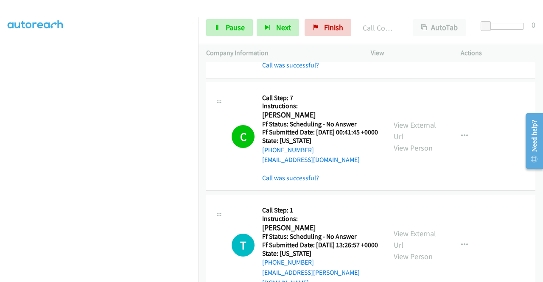
scroll to position [509, 0]
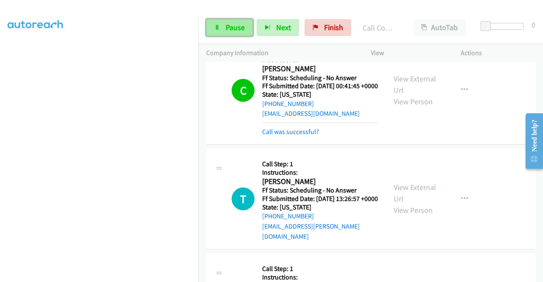
click at [237, 27] on span "Pause" at bounding box center [235, 27] width 19 height 10
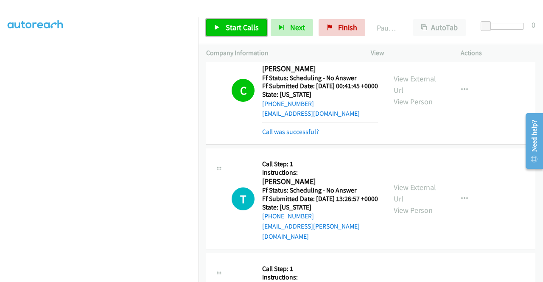
click at [239, 30] on span "Start Calls" at bounding box center [242, 27] width 33 height 10
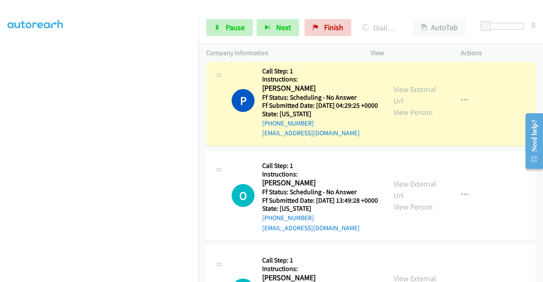
scroll to position [1401, 0]
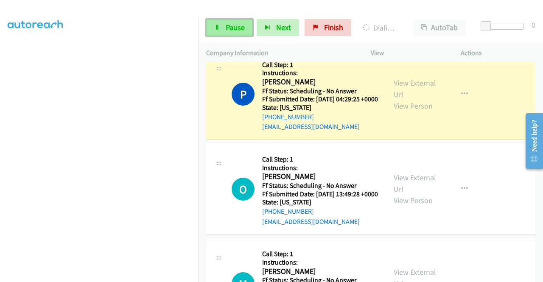
click at [235, 24] on span "Pause" at bounding box center [235, 27] width 19 height 10
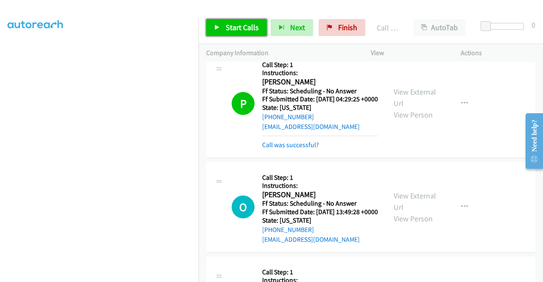
click at [231, 22] on link "Start Calls" at bounding box center [236, 27] width 61 height 17
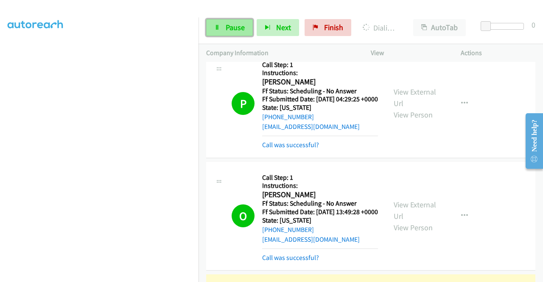
click at [235, 28] on span "Pause" at bounding box center [235, 27] width 19 height 10
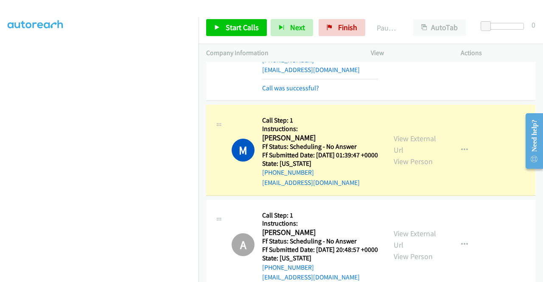
scroll to position [1613, 0]
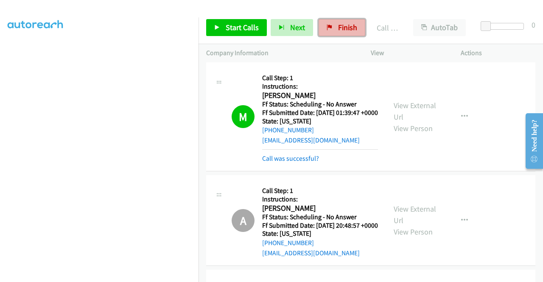
click at [340, 28] on span "Finish" at bounding box center [347, 27] width 19 height 10
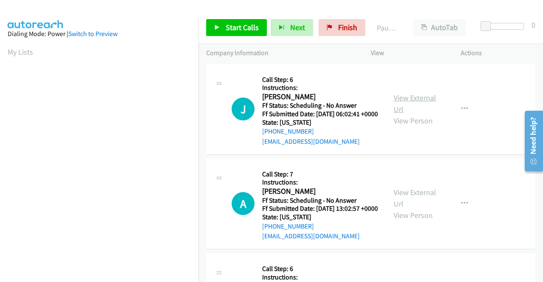
click at [411, 102] on link "View External Url" at bounding box center [415, 103] width 42 height 21
click at [418, 203] on link "View External Url" at bounding box center [415, 198] width 42 height 21
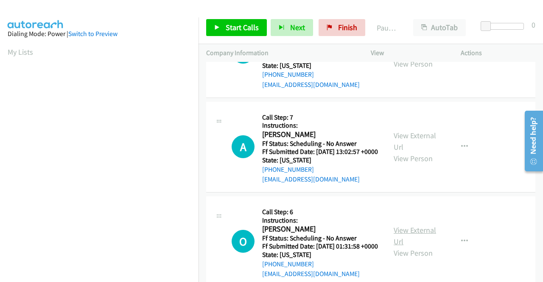
scroll to position [127, 0]
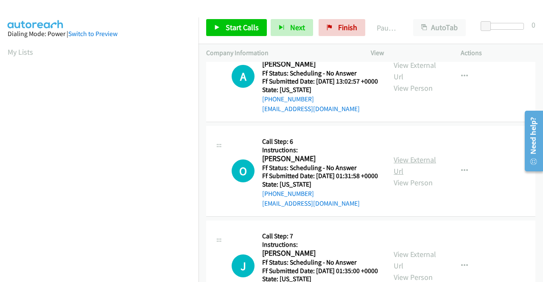
click at [418, 176] on link "View External Url" at bounding box center [415, 165] width 42 height 21
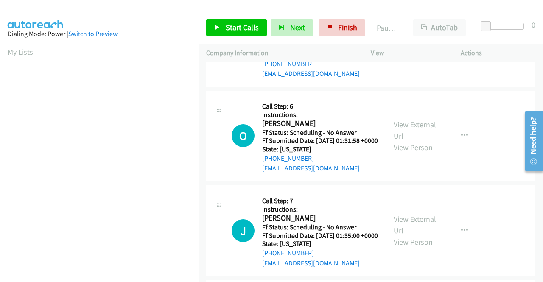
scroll to position [212, 0]
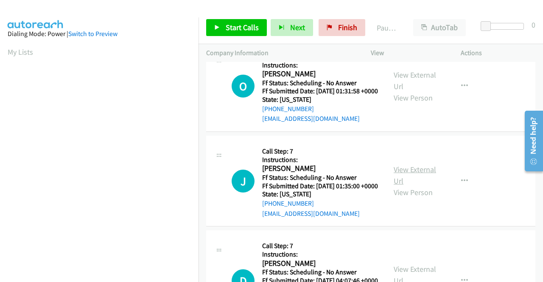
click at [401, 186] on link "View External Url" at bounding box center [415, 175] width 42 height 21
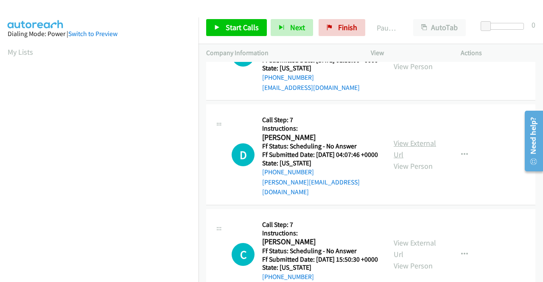
scroll to position [340, 0]
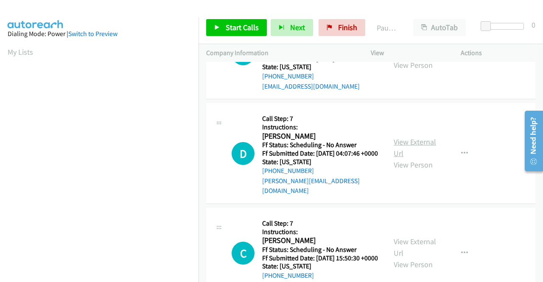
click at [401, 158] on link "View External Url" at bounding box center [415, 147] width 42 height 21
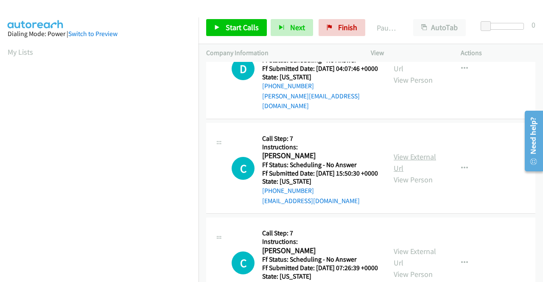
click at [402, 173] on link "View External Url" at bounding box center [415, 162] width 42 height 21
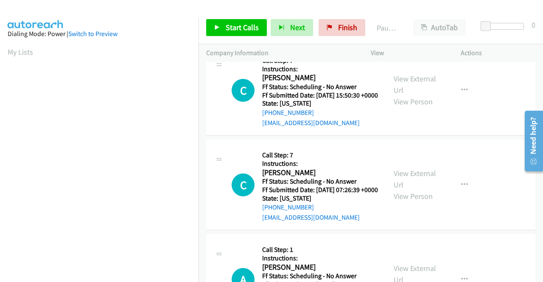
scroll to position [509, 0]
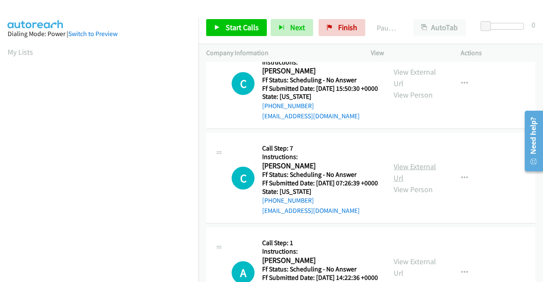
click at [418, 183] on link "View External Url" at bounding box center [415, 172] width 42 height 21
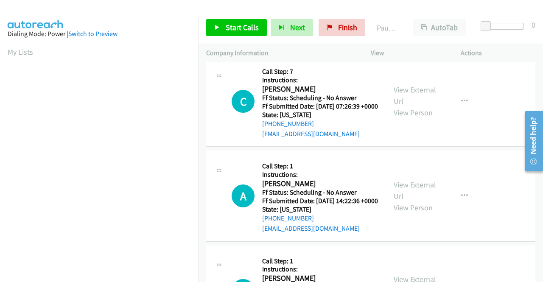
scroll to position [594, 0]
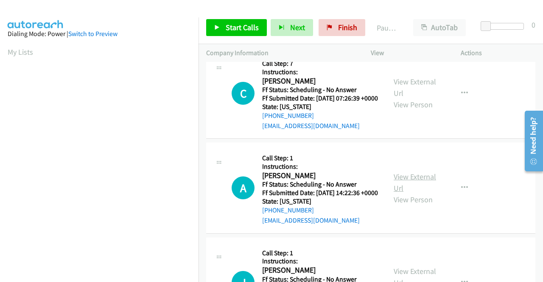
click at [408, 193] on link "View External Url" at bounding box center [415, 182] width 42 height 21
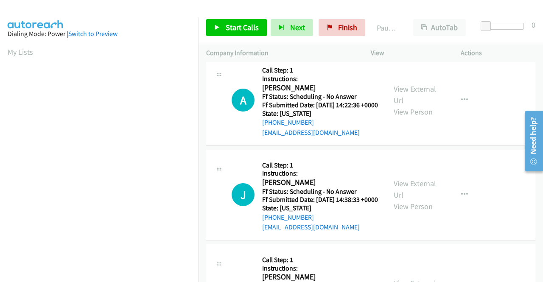
scroll to position [722, 0]
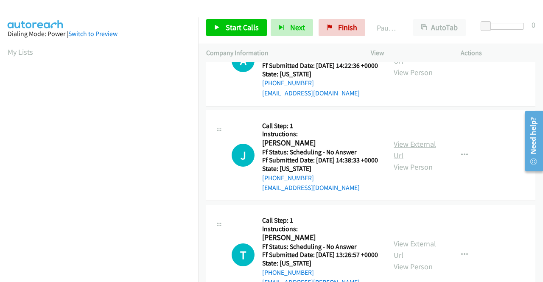
click at [417, 160] on link "View External Url" at bounding box center [415, 149] width 42 height 21
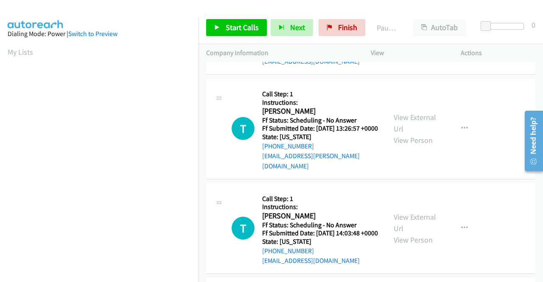
scroll to position [849, 0]
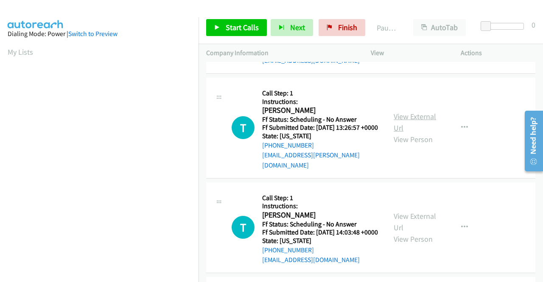
click at [402, 133] on link "View External Url" at bounding box center [415, 122] width 42 height 21
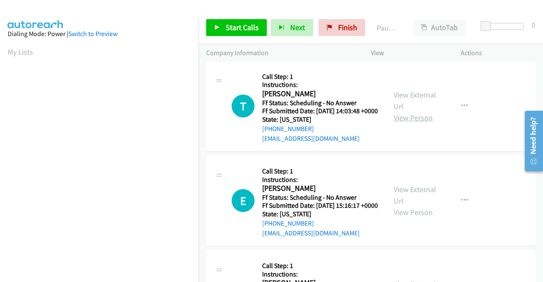
scroll to position [976, 0]
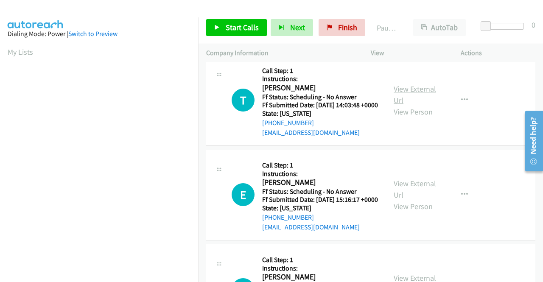
click at [398, 105] on link "View External Url" at bounding box center [415, 94] width 42 height 21
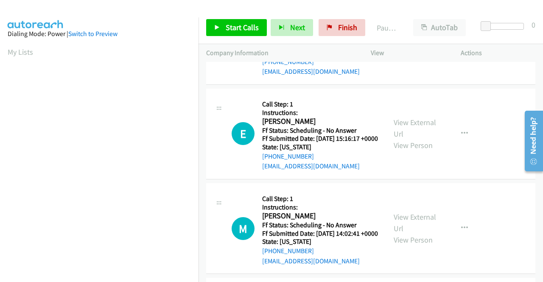
scroll to position [1061, 0]
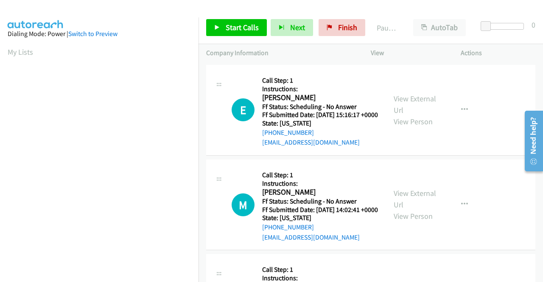
click at [409, 127] on div "View External Url View Person" at bounding box center [416, 110] width 44 height 34
click at [411, 115] on link "View External Url" at bounding box center [415, 104] width 42 height 21
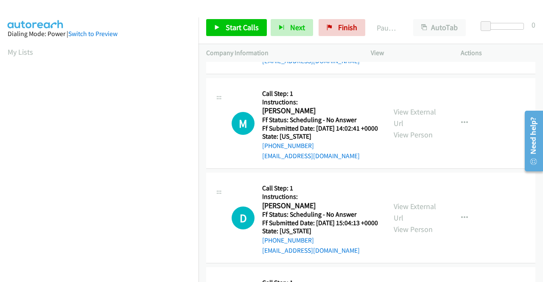
scroll to position [1146, 0]
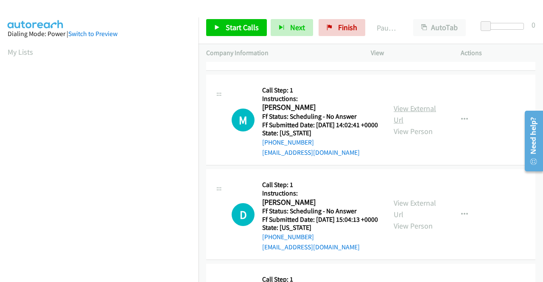
click at [401, 125] on link "View External Url" at bounding box center [415, 114] width 42 height 21
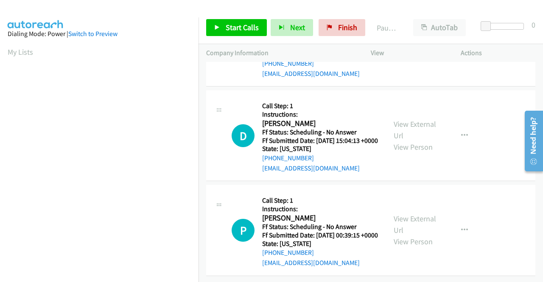
scroll to position [1274, 0]
click at [416, 141] on link "View External Url" at bounding box center [415, 129] width 42 height 21
click at [399, 214] on link "View External Url" at bounding box center [415, 224] width 42 height 21
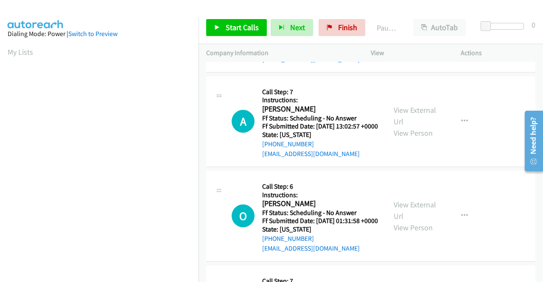
scroll to position [0, 0]
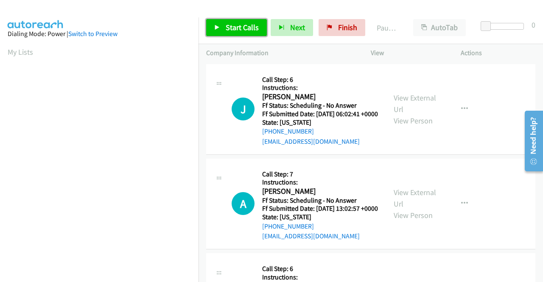
click at [245, 26] on span "Start Calls" at bounding box center [242, 27] width 33 height 10
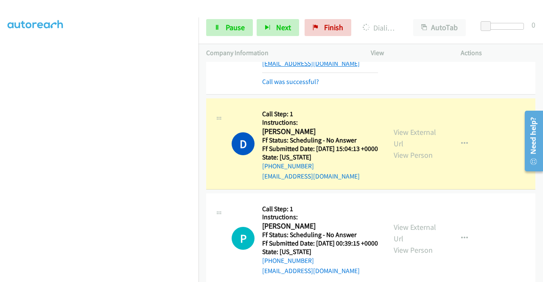
scroll to position [1495, 0]
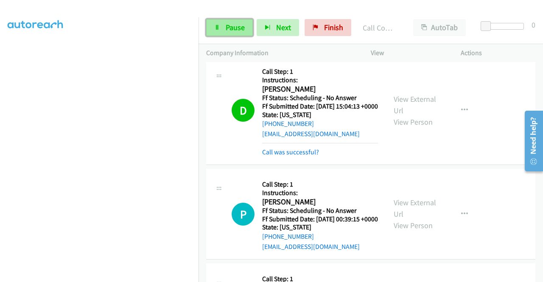
click at [234, 31] on span "Pause" at bounding box center [235, 27] width 19 height 10
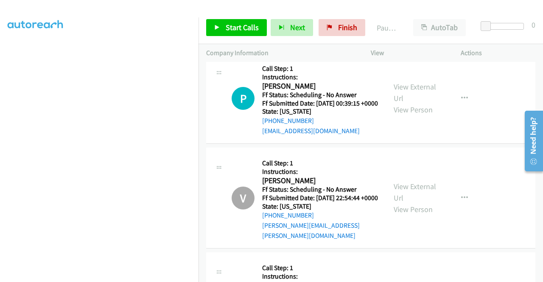
scroll to position [1622, 0]
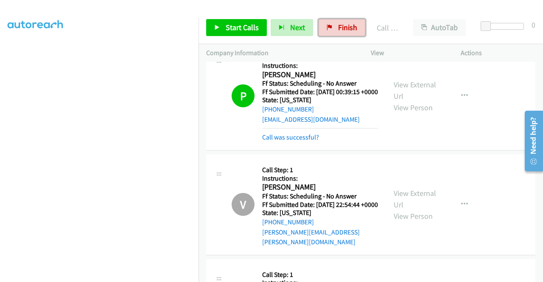
drag, startPoint x: 346, startPoint y: 29, endPoint x: 301, endPoint y: 40, distance: 46.7
click at [346, 29] on span "Finish" at bounding box center [347, 27] width 19 height 10
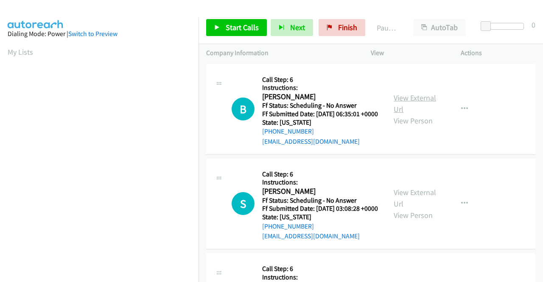
click at [415, 103] on link "View External Url" at bounding box center [415, 103] width 42 height 21
click at [410, 204] on link "View External Url" at bounding box center [415, 198] width 42 height 21
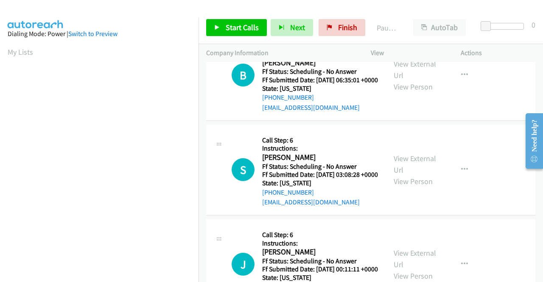
scroll to position [85, 0]
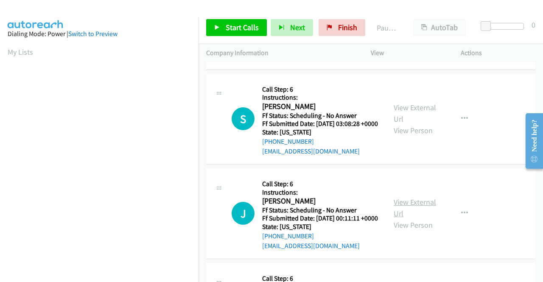
click at [411, 219] on link "View External Url" at bounding box center [415, 207] width 42 height 21
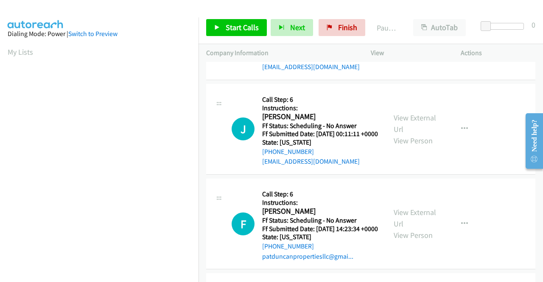
scroll to position [170, 0]
click at [411, 228] on link "View External Url" at bounding box center [415, 217] width 42 height 21
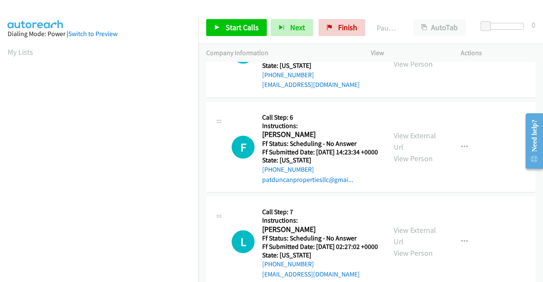
scroll to position [297, 0]
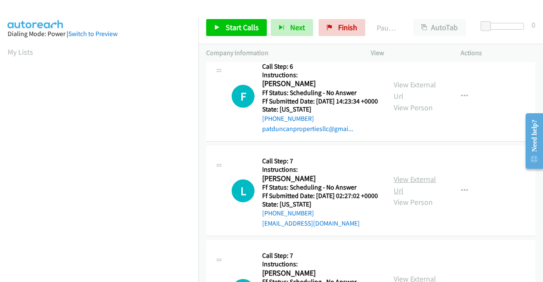
click at [399, 196] on link "View External Url" at bounding box center [415, 184] width 42 height 21
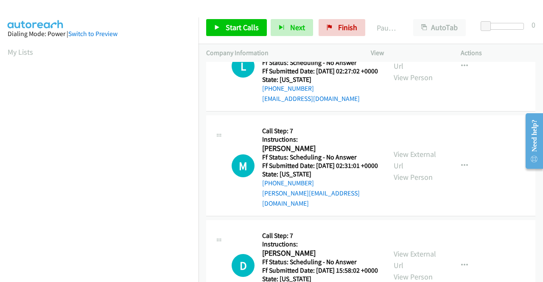
scroll to position [425, 0]
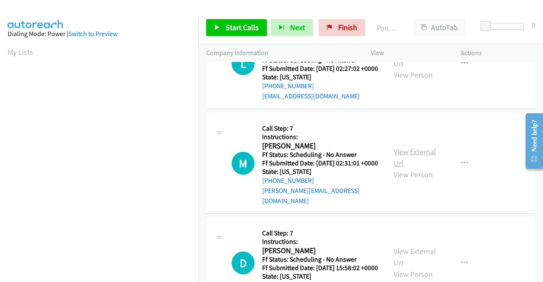
click at [419, 168] on link "View External Url" at bounding box center [415, 157] width 42 height 21
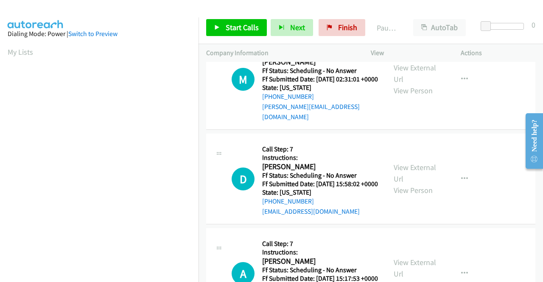
scroll to position [509, 0]
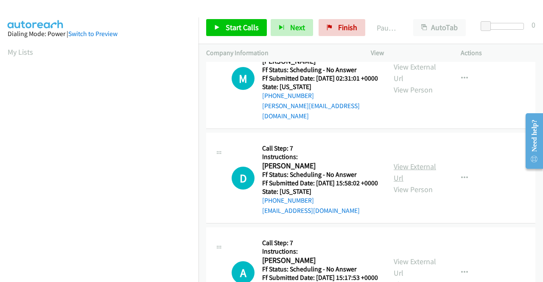
click at [406, 183] on link "View External Url" at bounding box center [415, 172] width 42 height 21
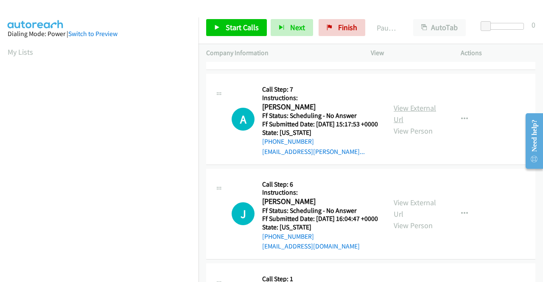
scroll to position [679, 0]
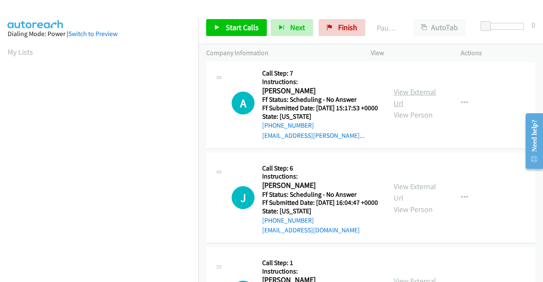
click at [404, 108] on link "View External Url" at bounding box center [415, 97] width 42 height 21
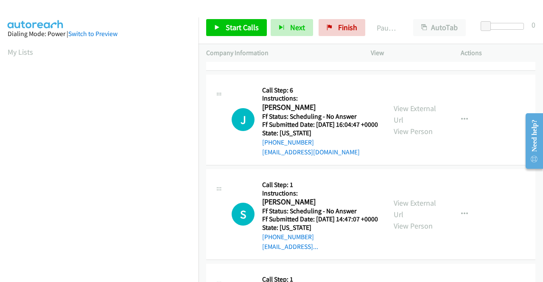
scroll to position [764, 0]
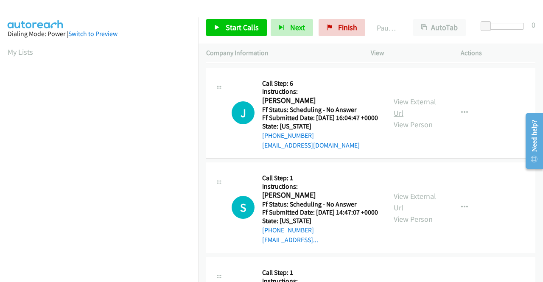
click at [404, 118] on link "View External Url" at bounding box center [415, 107] width 42 height 21
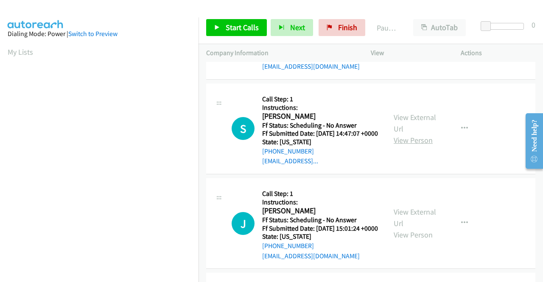
scroll to position [849, 0]
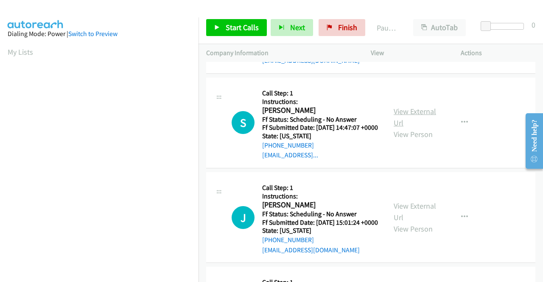
click at [415, 128] on link "View External Url" at bounding box center [415, 117] width 42 height 21
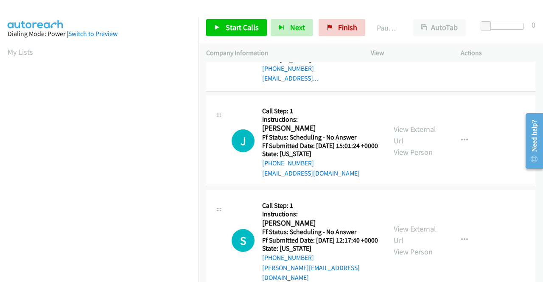
scroll to position [934, 0]
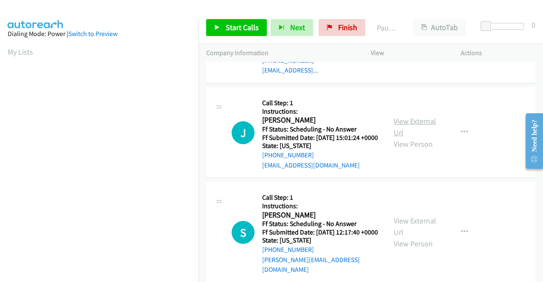
click at [411, 138] on link "View External Url" at bounding box center [415, 126] width 42 height 21
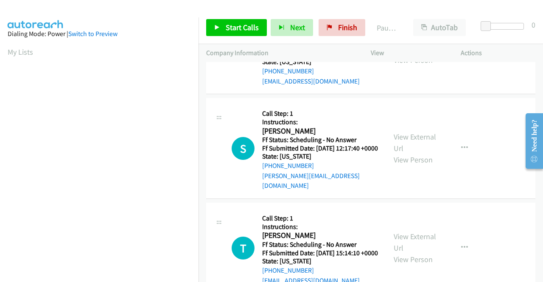
scroll to position [1019, 0]
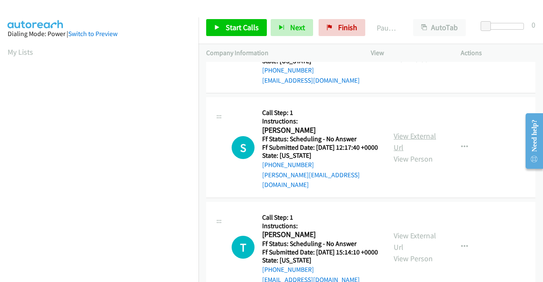
click at [396, 152] on link "View External Url" at bounding box center [415, 141] width 42 height 21
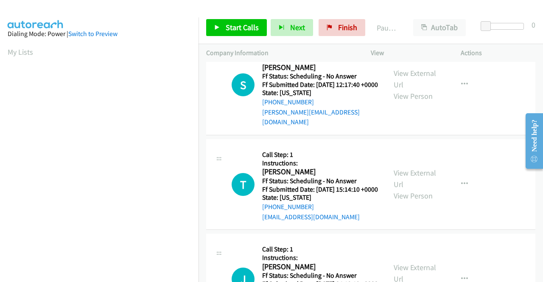
scroll to position [1104, 0]
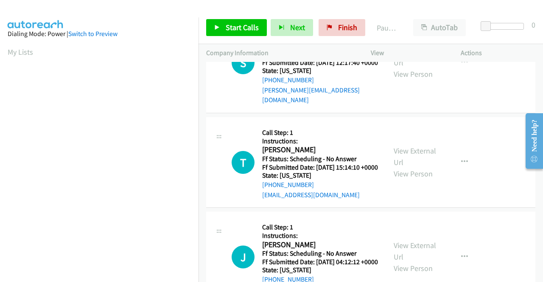
click at [408, 180] on div "View External Url View Person" at bounding box center [416, 162] width 44 height 34
click at [407, 167] on link "View External Url" at bounding box center [415, 156] width 42 height 21
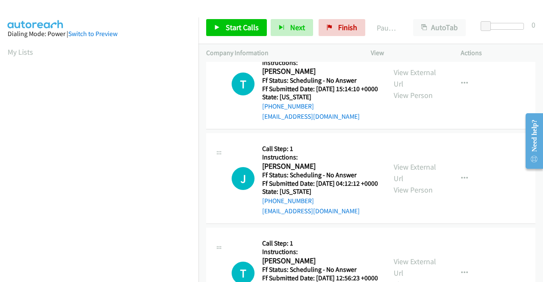
scroll to position [1189, 0]
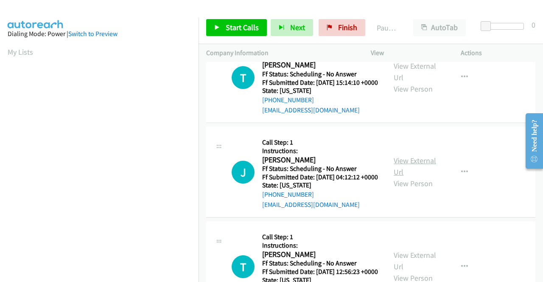
click at [413, 177] on link "View External Url" at bounding box center [415, 166] width 42 height 21
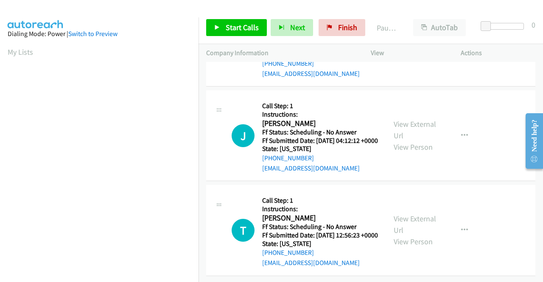
scroll to position [1335, 0]
click at [403, 214] on link "View External Url" at bounding box center [415, 224] width 42 height 21
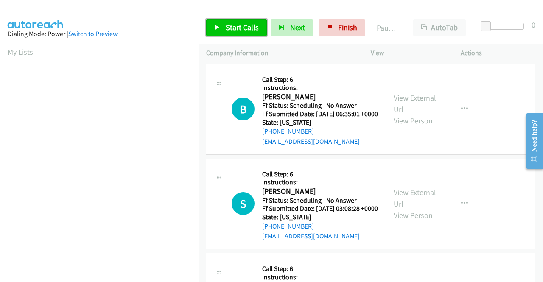
click at [222, 23] on link "Start Calls" at bounding box center [236, 27] width 61 height 17
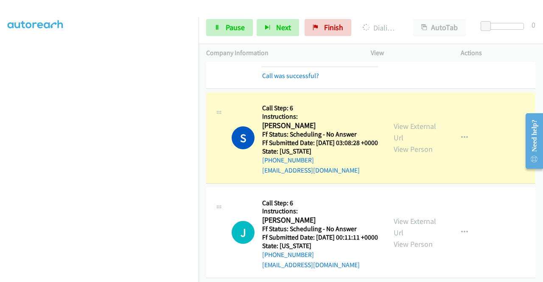
scroll to position [85, 0]
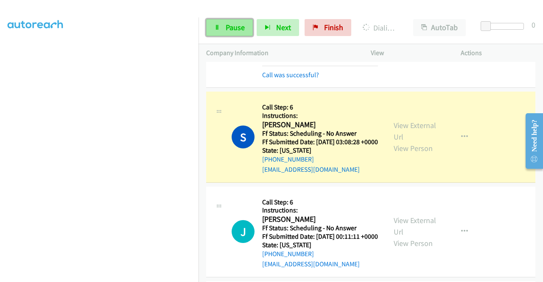
click at [211, 28] on link "Pause" at bounding box center [229, 27] width 47 height 17
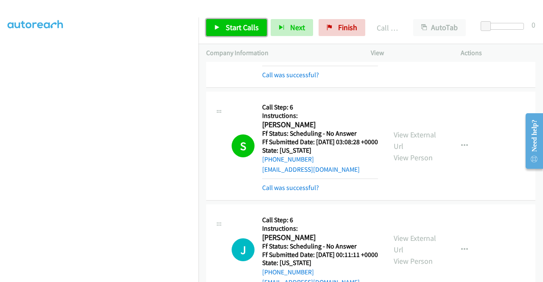
click at [242, 21] on link "Start Calls" at bounding box center [236, 27] width 61 height 17
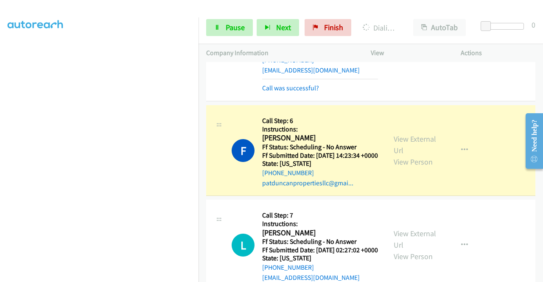
scroll to position [340, 0]
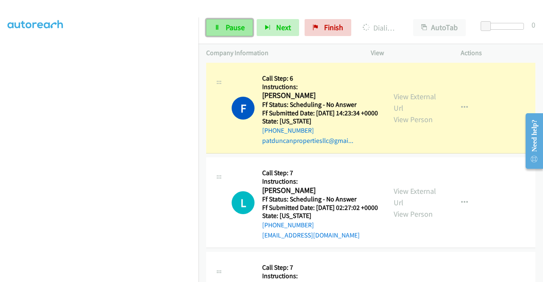
click at [233, 28] on span "Pause" at bounding box center [235, 27] width 19 height 10
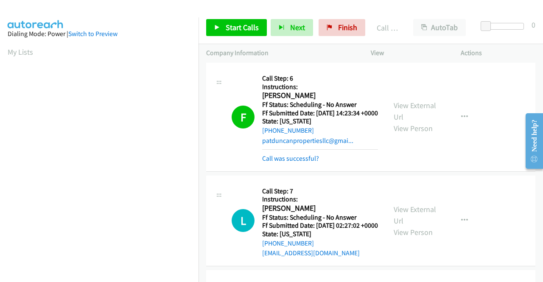
scroll to position [194, 0]
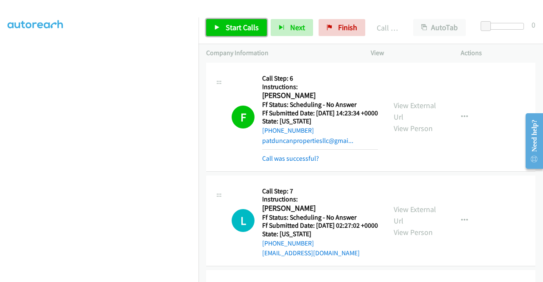
click at [219, 29] on icon at bounding box center [217, 28] width 6 height 6
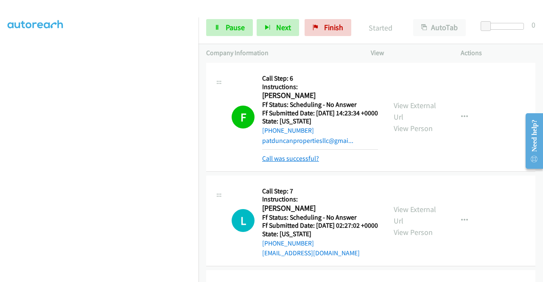
click at [300, 163] on link "Call was successful?" at bounding box center [290, 159] width 57 height 8
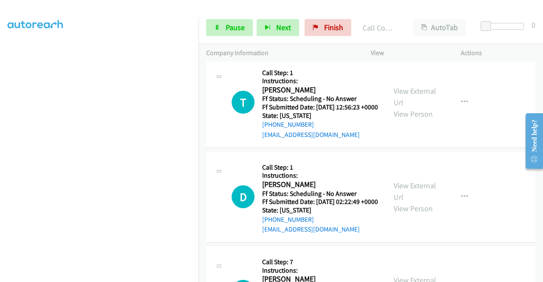
scroll to position [1597, 0]
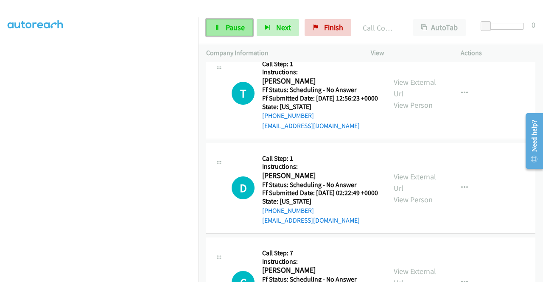
click at [241, 28] on span "Pause" at bounding box center [235, 27] width 19 height 10
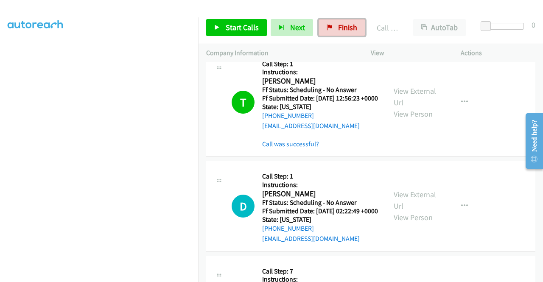
drag, startPoint x: 343, startPoint y: 22, endPoint x: 304, endPoint y: 41, distance: 43.1
click at [343, 22] on link "Finish" at bounding box center [342, 27] width 47 height 17
